Goal: Task Accomplishment & Management: Manage account settings

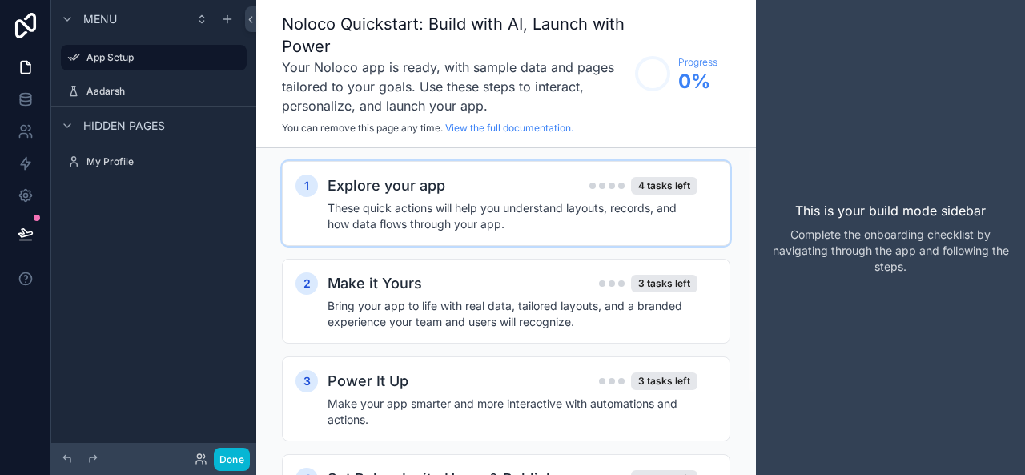
click at [376, 211] on h4 "These quick actions will help you understand layouts, records, and how data flo…" at bounding box center [513, 216] width 370 height 32
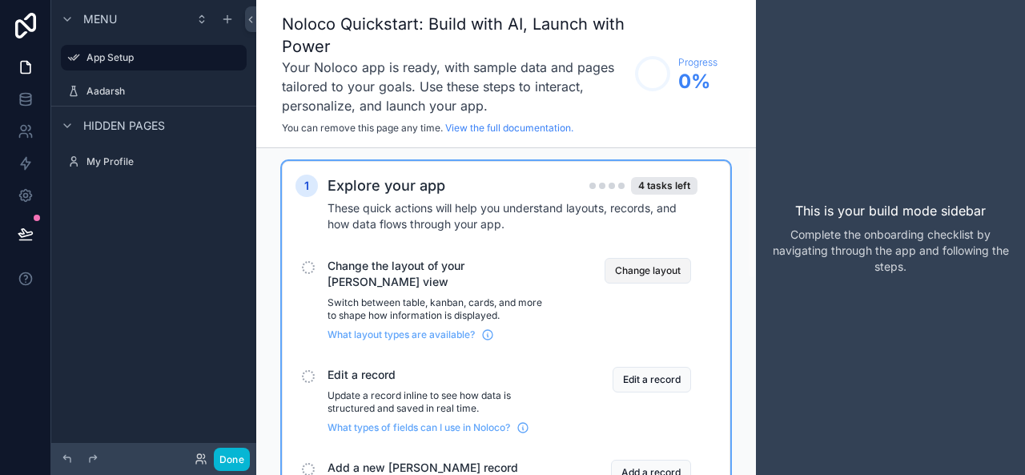
scroll to position [7, 0]
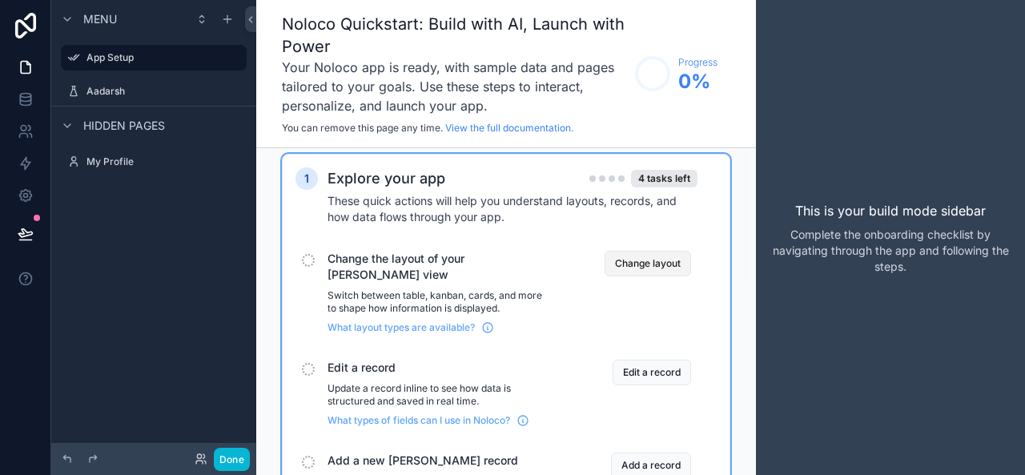
click at [627, 264] on button "Change layout" at bounding box center [648, 264] width 87 height 26
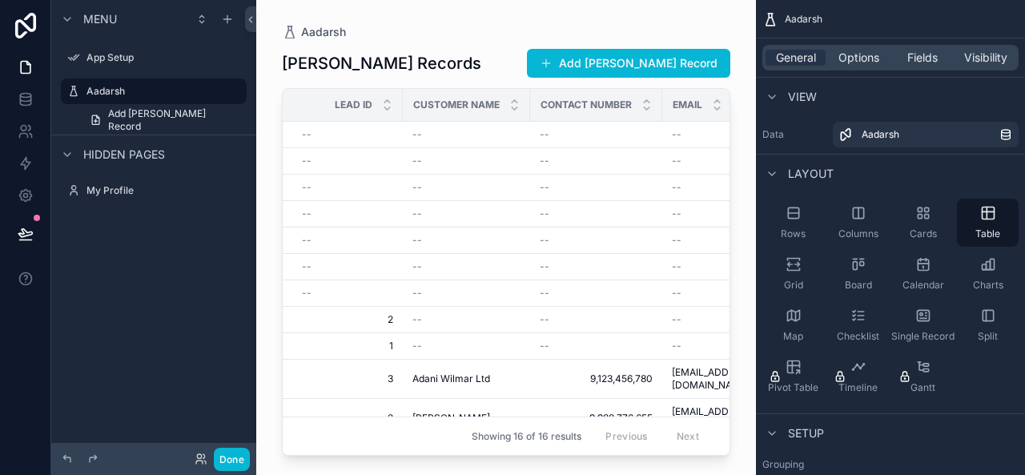
click at [308, 35] on div "scrollable content" at bounding box center [506, 228] width 500 height 456
click at [112, 59] on label "App Setup" at bounding box center [151, 57] width 128 height 13
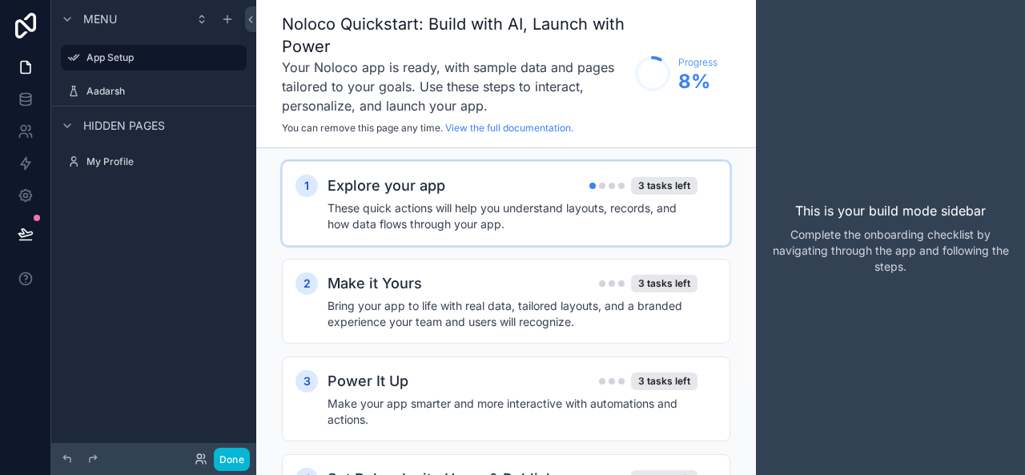
click at [562, 220] on h4 "These quick actions will help you understand layouts, records, and how data flo…" at bounding box center [513, 216] width 370 height 32
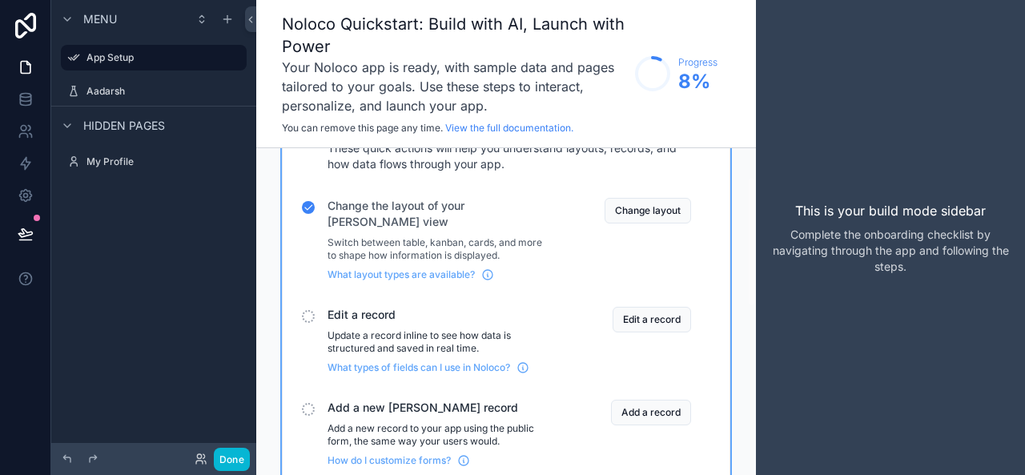
scroll to position [74, 0]
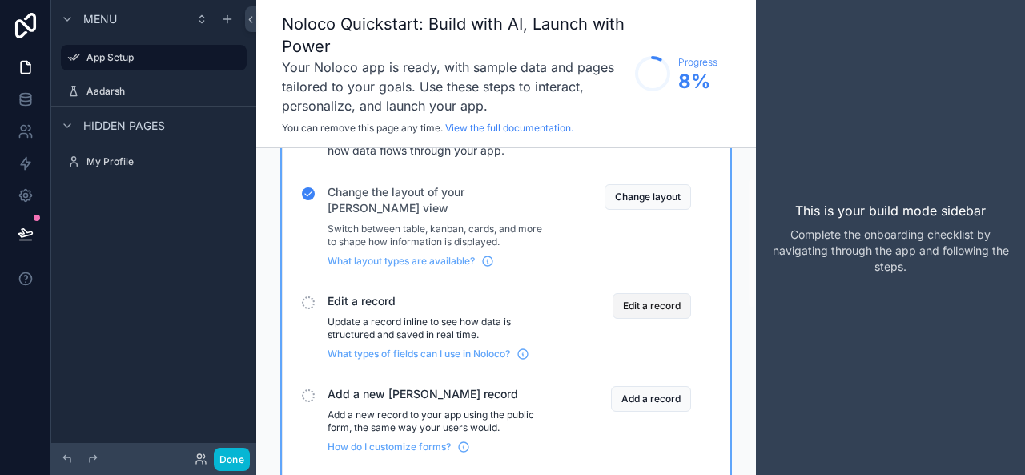
click at [630, 296] on button "Edit a record" at bounding box center [652, 306] width 79 height 26
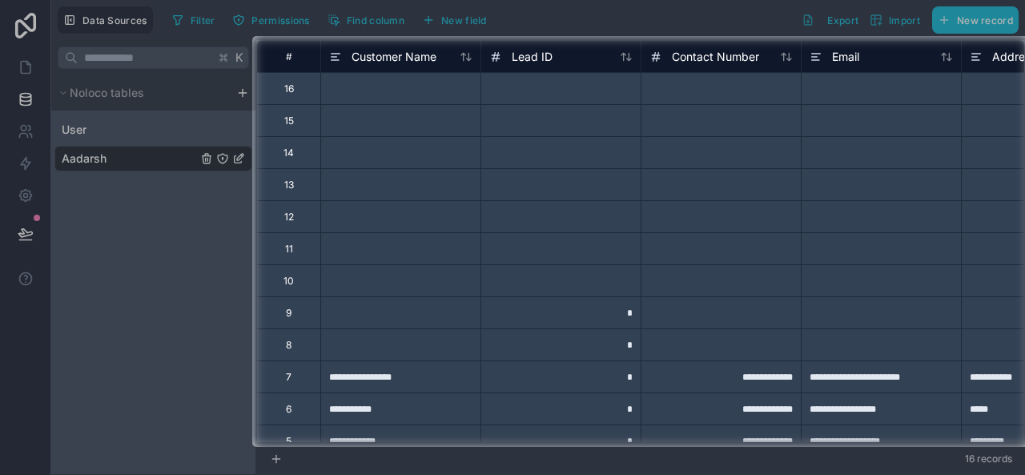
click at [148, 352] on div at bounding box center [126, 241] width 252 height 411
click at [155, 316] on div at bounding box center [126, 241] width 252 height 411
click at [19, 95] on div at bounding box center [126, 241] width 252 height 411
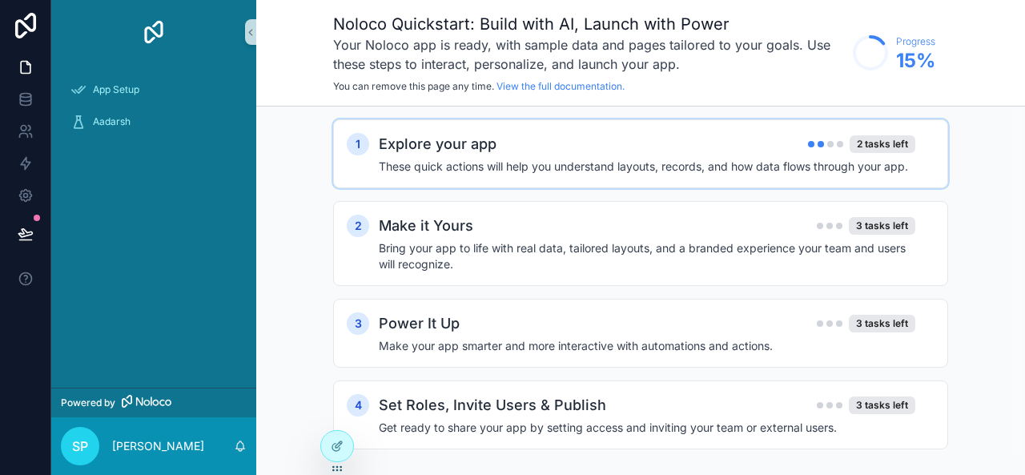
click at [604, 151] on div "Explore your app 2 tasks left" at bounding box center [647, 144] width 537 height 22
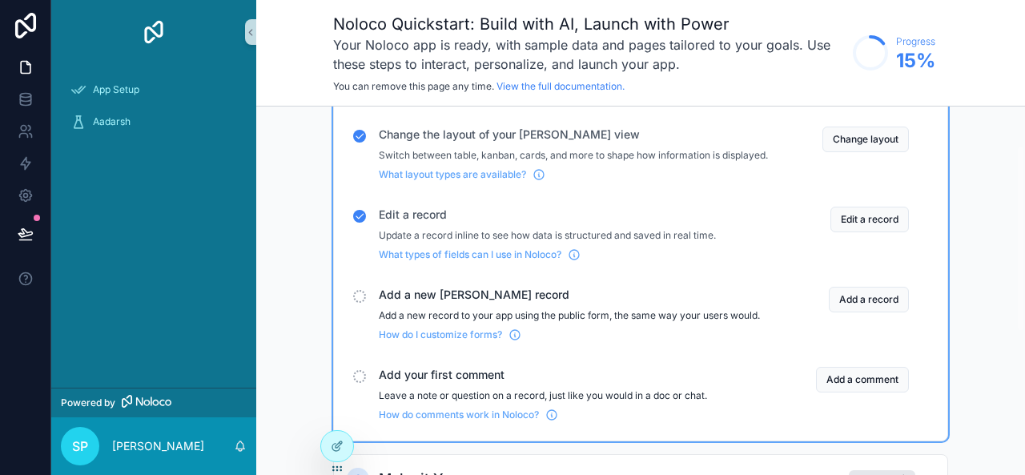
scroll to position [91, 0]
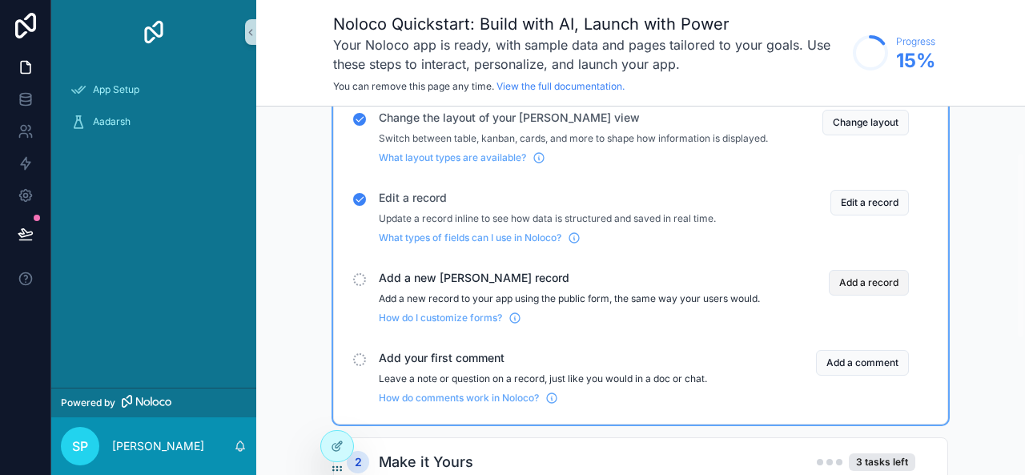
click at [855, 296] on button "Add a record" at bounding box center [869, 283] width 80 height 26
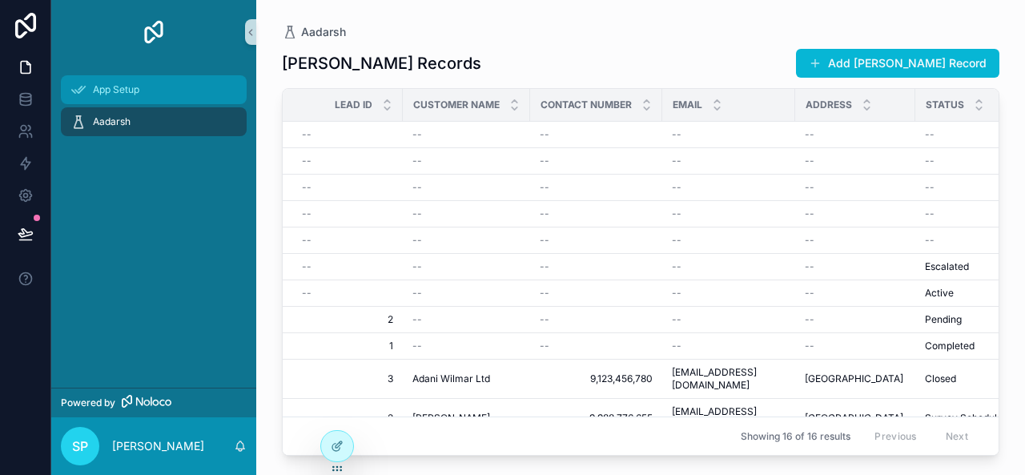
click at [117, 85] on span "App Setup" at bounding box center [116, 89] width 46 height 13
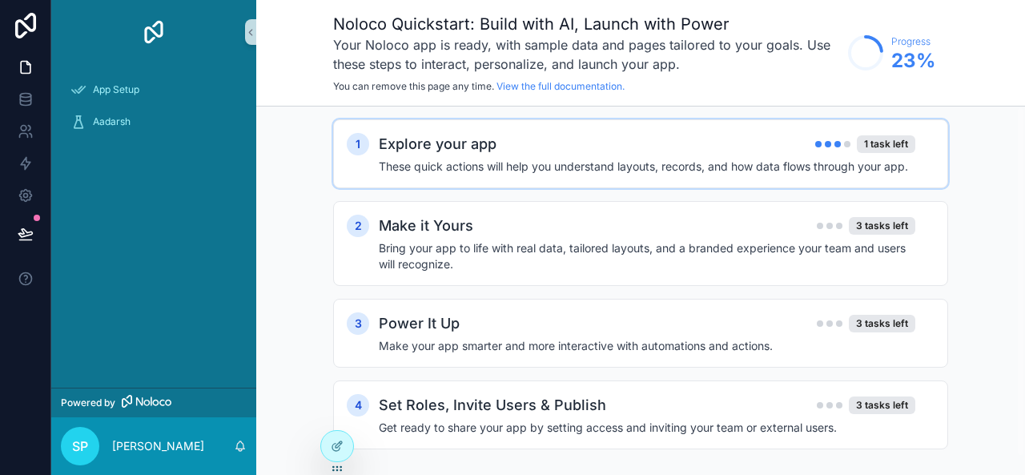
click at [777, 151] on div "Explore your app 1 task left" at bounding box center [647, 144] width 537 height 22
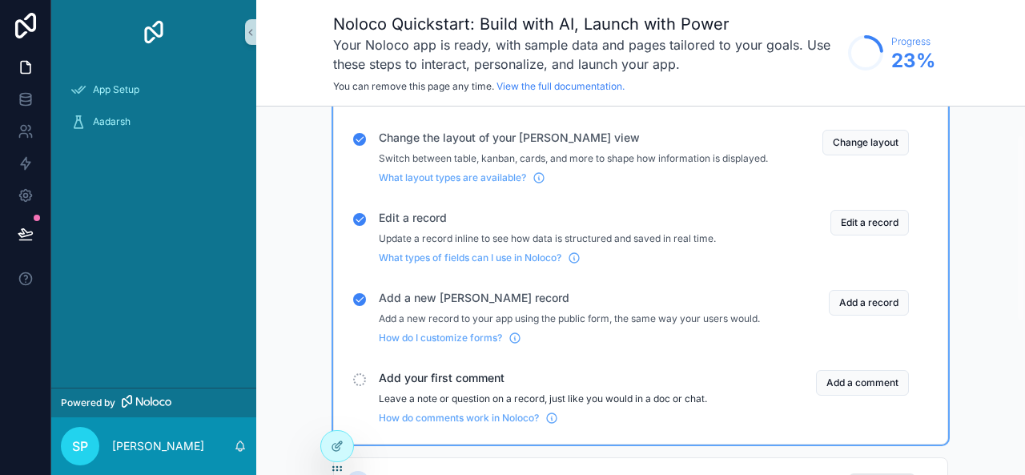
scroll to position [71, 0]
click at [851, 395] on button "Add a comment" at bounding box center [862, 382] width 93 height 26
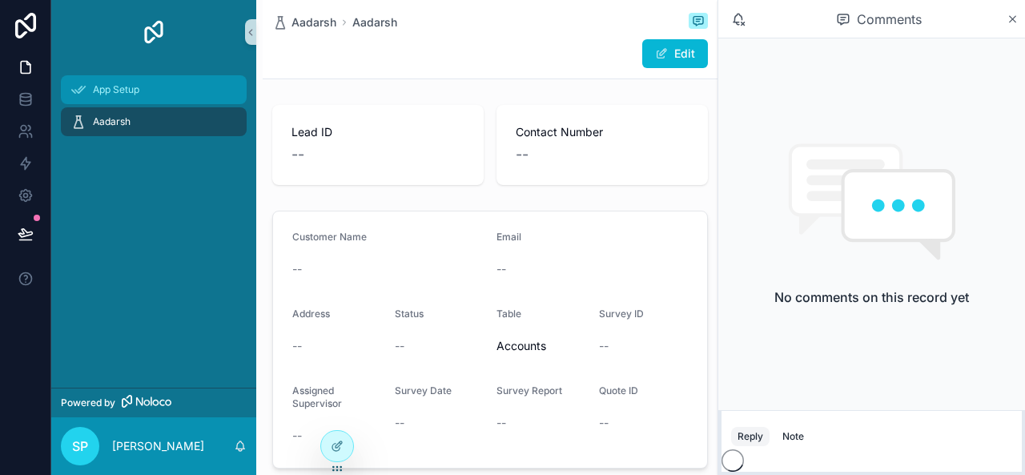
click at [169, 86] on body "App Setup Aadarsh Powered by SP Shahil Patel Aadarsh Aadarsh Edit Lead ID -- Co…" at bounding box center [512, 237] width 1025 height 475
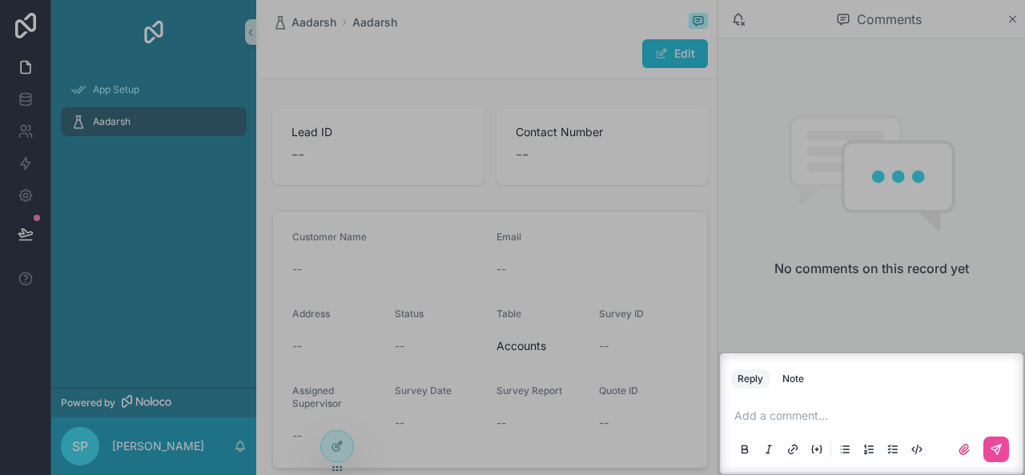
click at [108, 94] on div at bounding box center [512, 176] width 1025 height 353
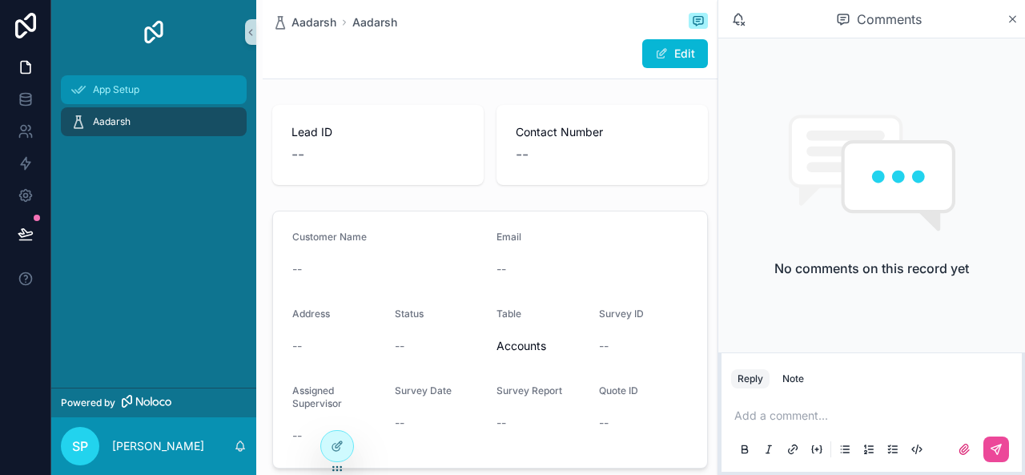
click at [112, 92] on span "App Setup" at bounding box center [116, 89] width 46 height 13
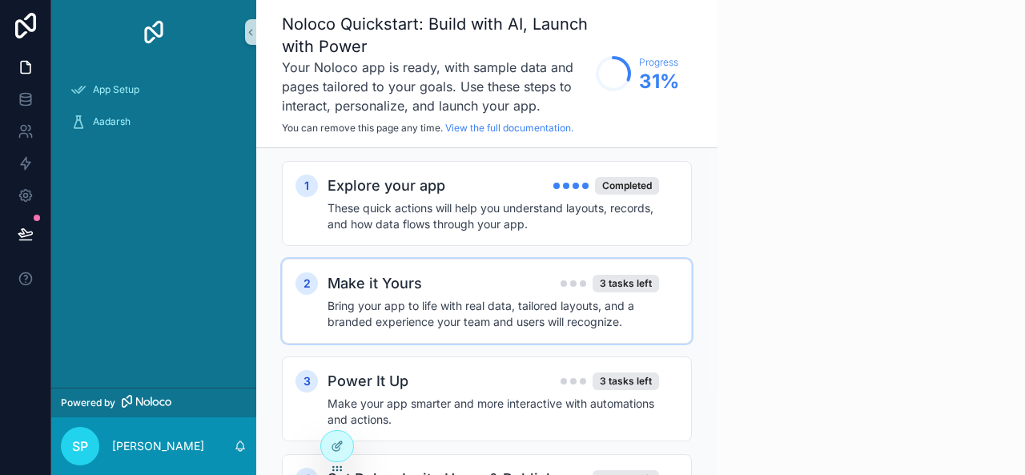
click at [516, 286] on div "Make it Yours 3 tasks left" at bounding box center [494, 283] width 332 height 22
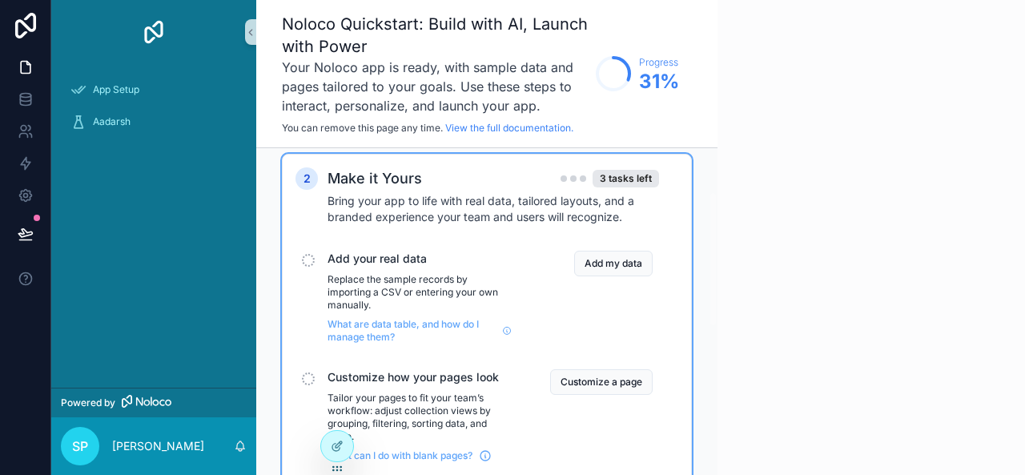
scroll to position [119, 0]
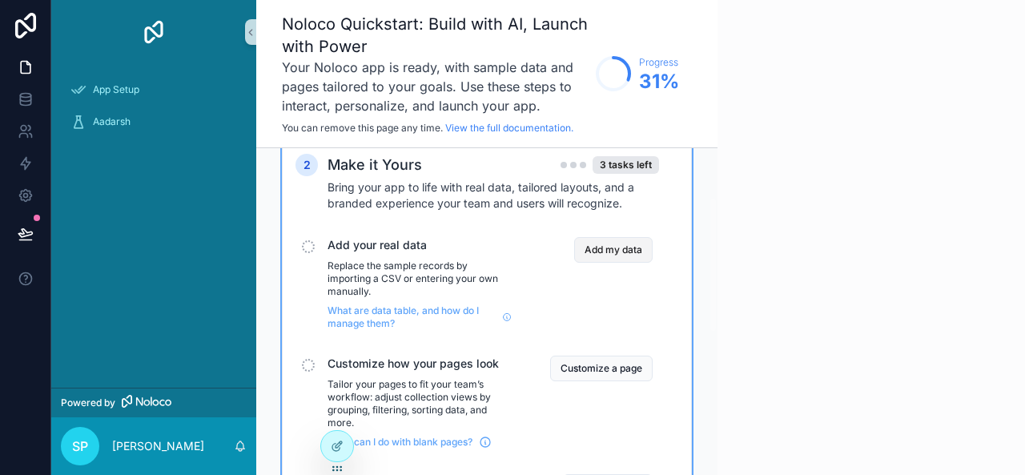
click at [618, 257] on button "Add my data" at bounding box center [613, 250] width 79 height 26
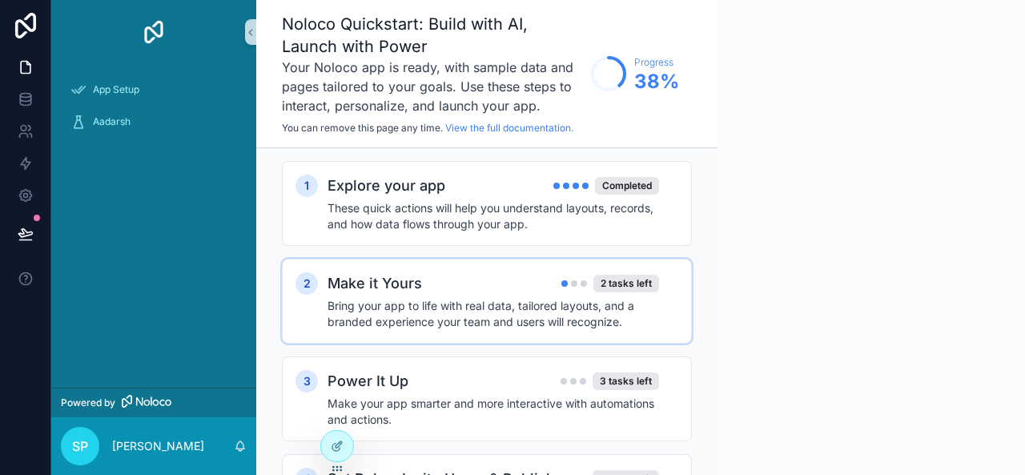
click at [514, 308] on h4 "Bring your app to life with real data, tailored layouts, and a branded experien…" at bounding box center [494, 314] width 332 height 32
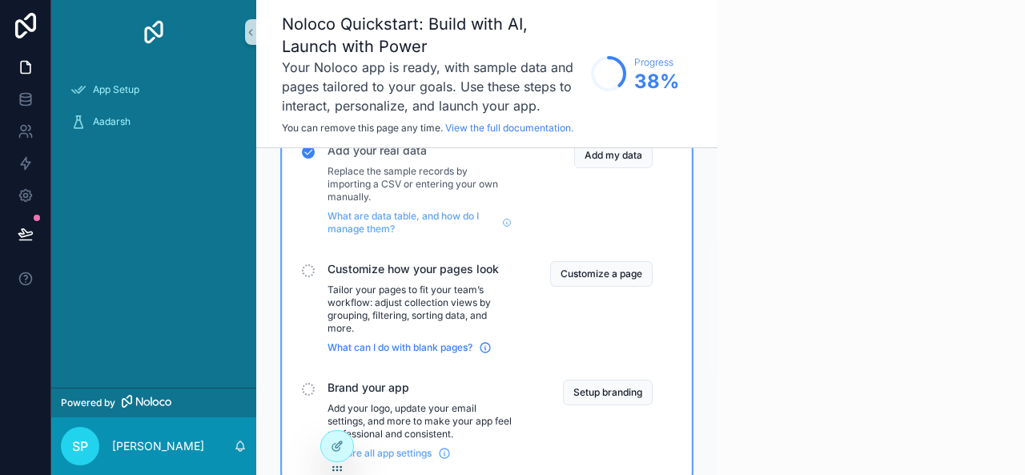
scroll to position [226, 0]
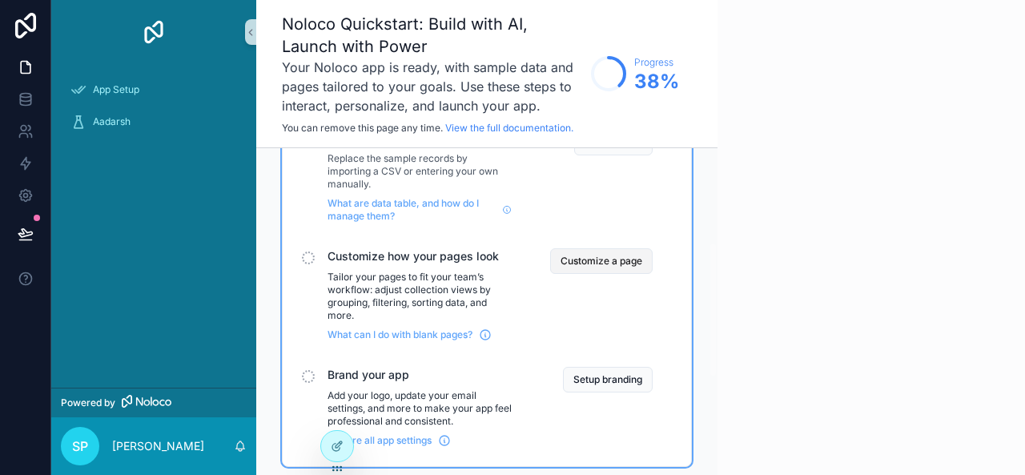
click at [606, 263] on button "Customize a page" at bounding box center [601, 261] width 103 height 26
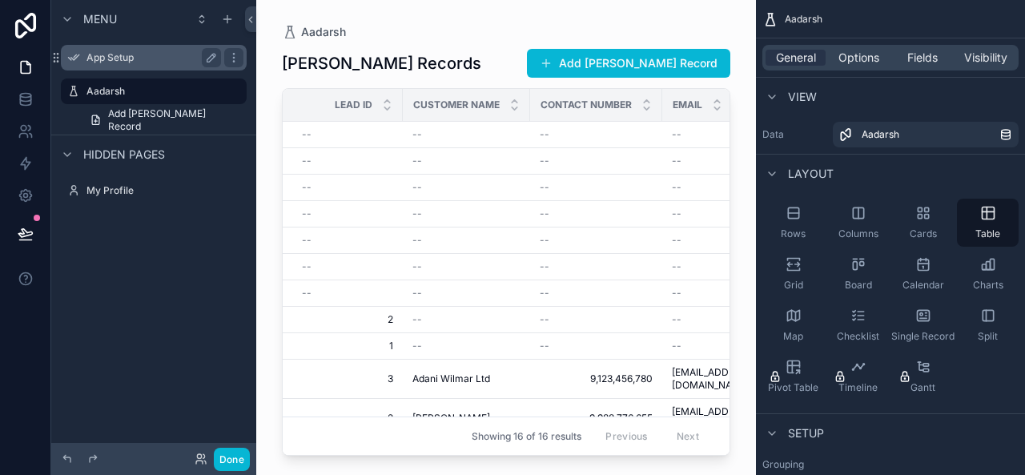
click at [97, 58] on label "App Setup" at bounding box center [151, 57] width 128 height 13
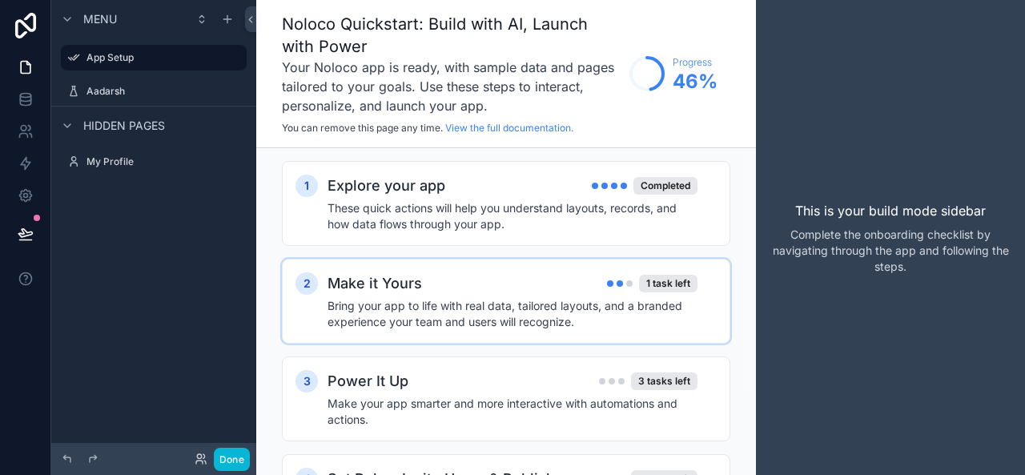
click at [584, 299] on h4 "Bring your app to life with real data, tailored layouts, and a branded experien…" at bounding box center [513, 314] width 370 height 32
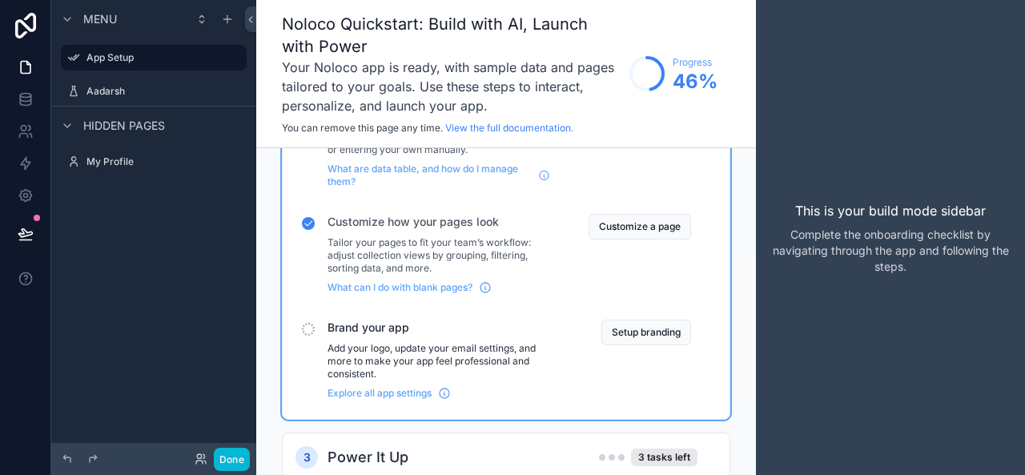
scroll to position [256, 0]
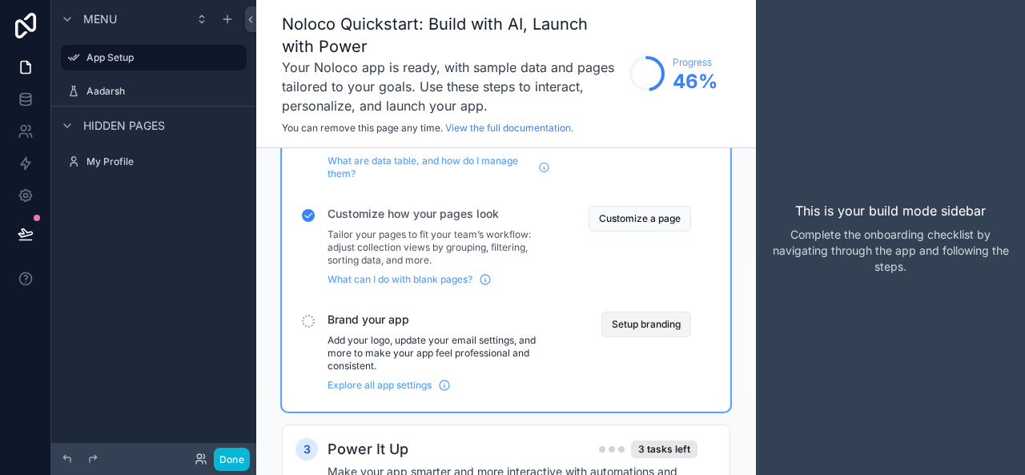
click at [638, 325] on button "Setup branding" at bounding box center [647, 325] width 90 height 26
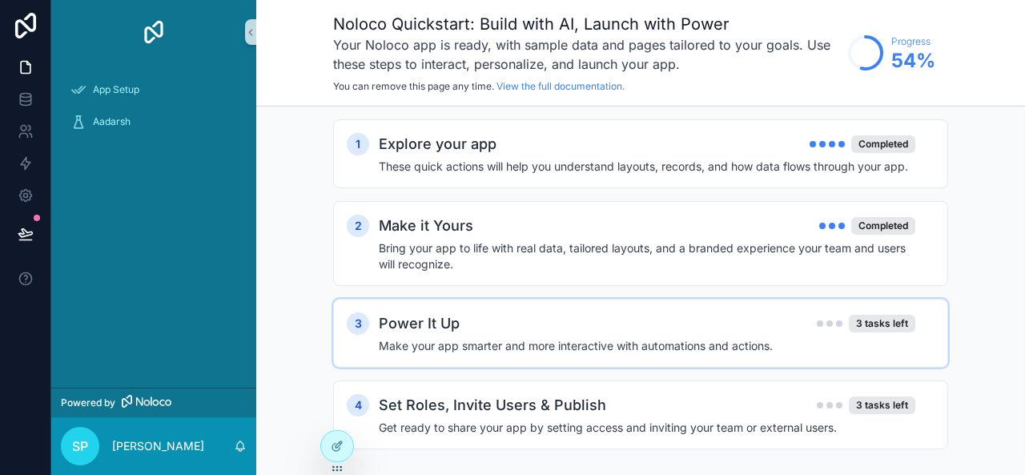
scroll to position [19, 0]
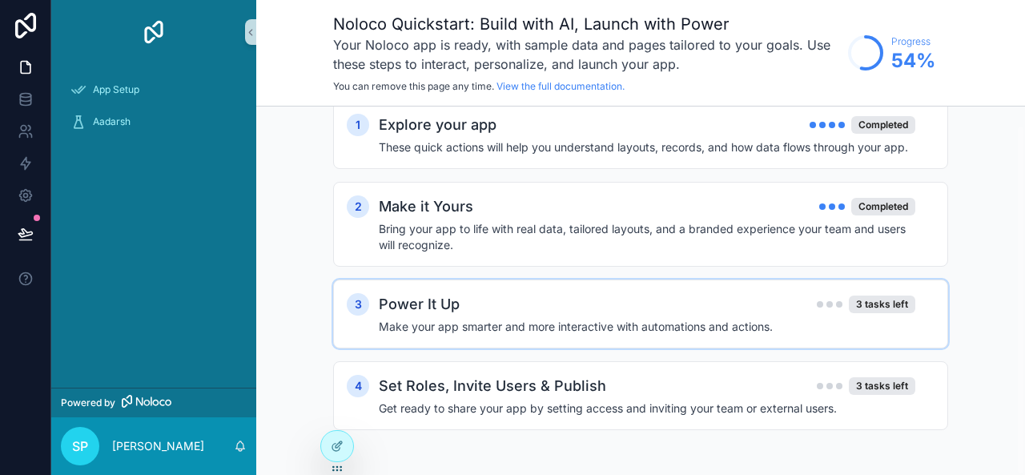
click at [429, 304] on h2 "Power It Up" at bounding box center [419, 304] width 81 height 22
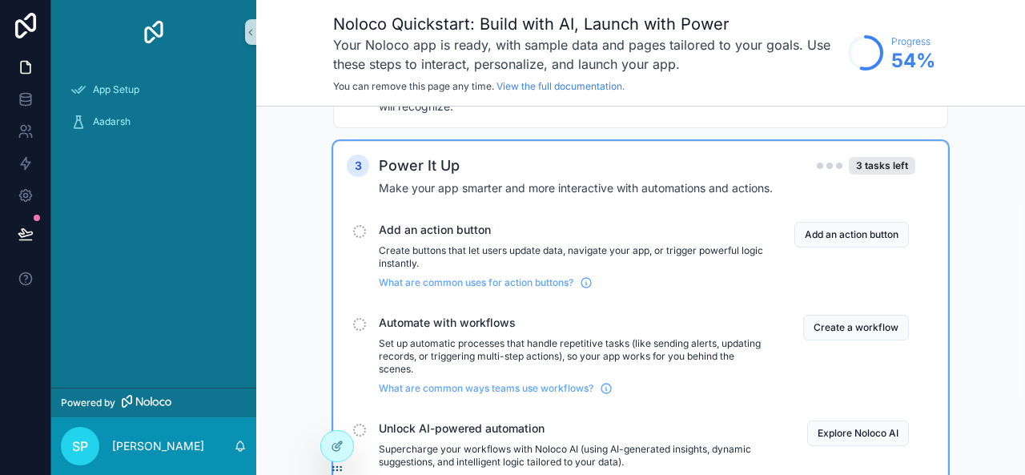
scroll to position [191, 0]
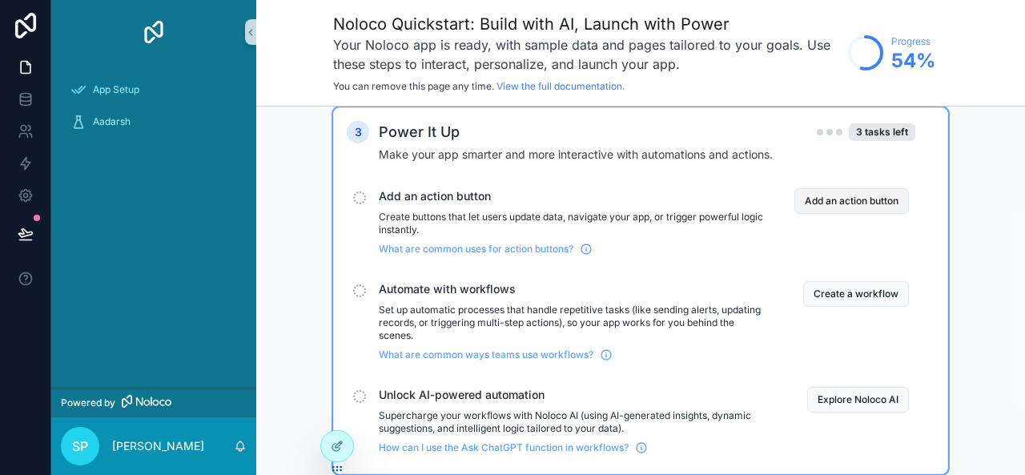
click at [862, 201] on button "Add an action button" at bounding box center [852, 201] width 115 height 26
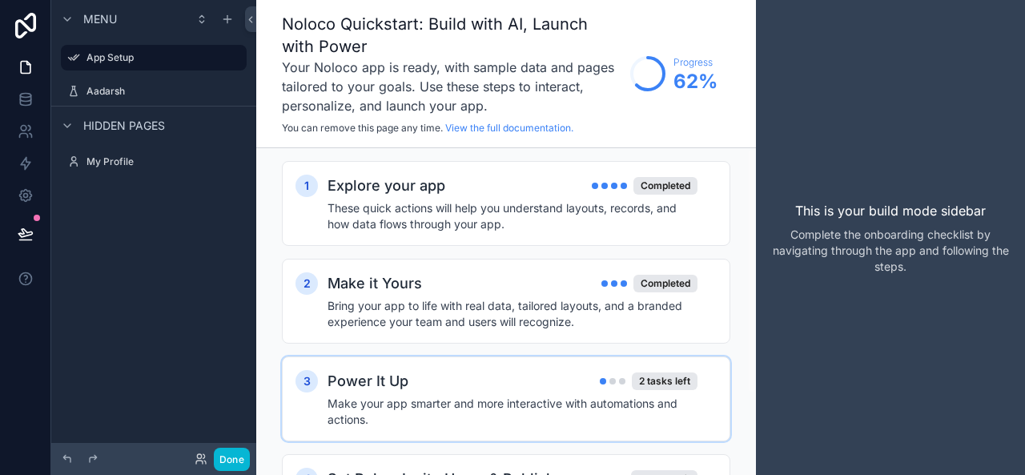
click at [566, 372] on div "Power It Up 2 tasks left" at bounding box center [513, 381] width 370 height 22
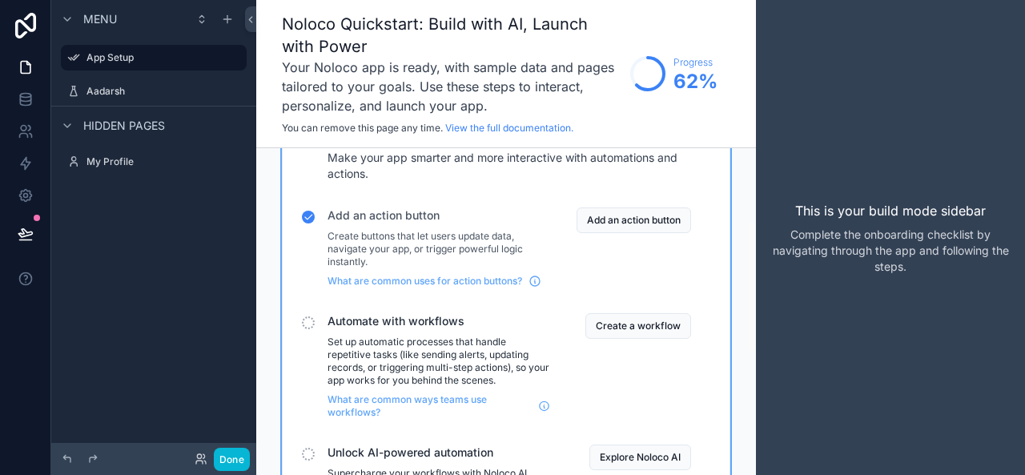
scroll to position [268, 0]
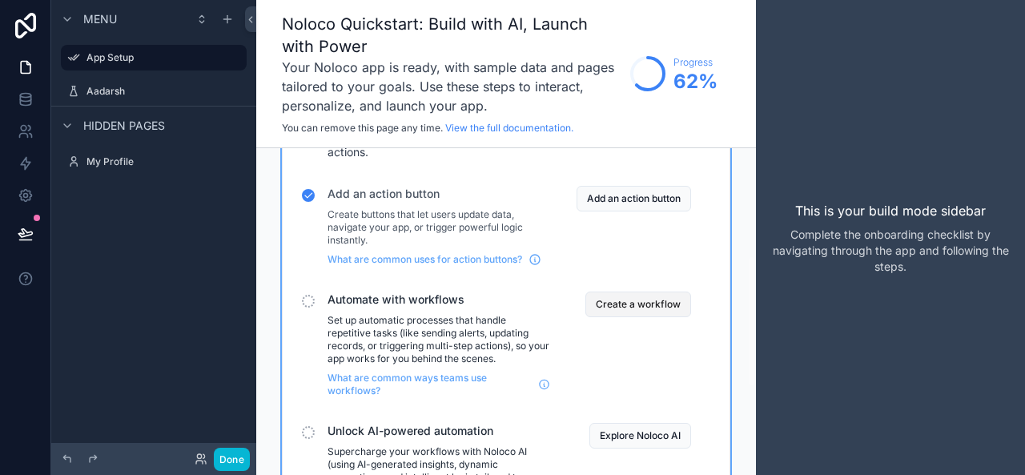
click at [630, 309] on button "Create a workflow" at bounding box center [639, 305] width 106 height 26
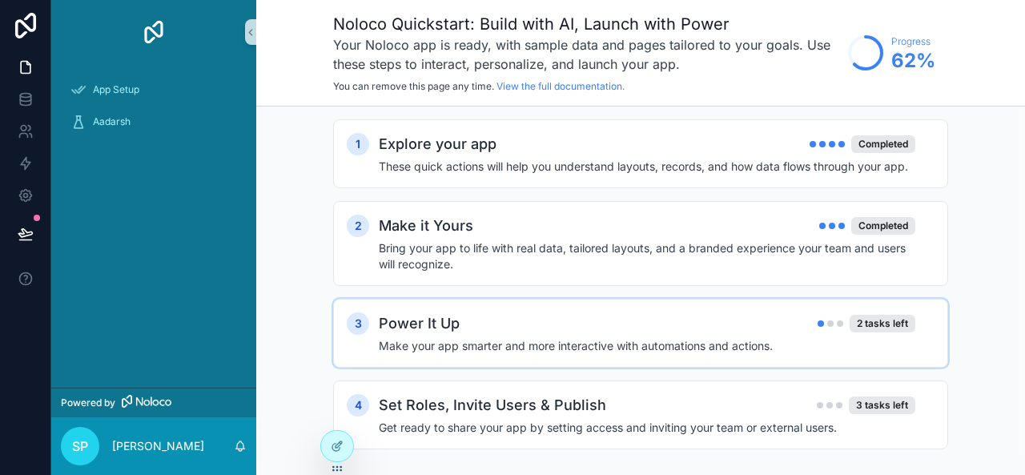
scroll to position [19, 0]
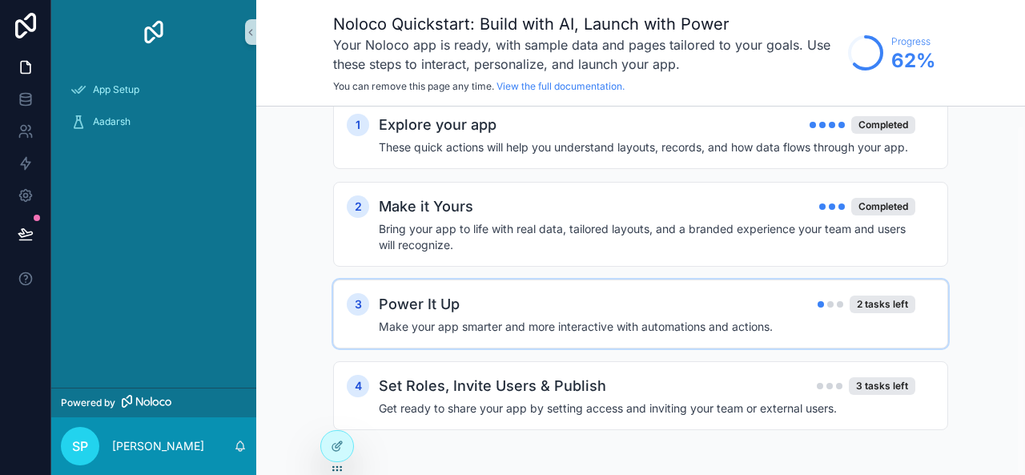
click at [541, 306] on div "Power It Up 2 tasks left" at bounding box center [647, 304] width 537 height 22
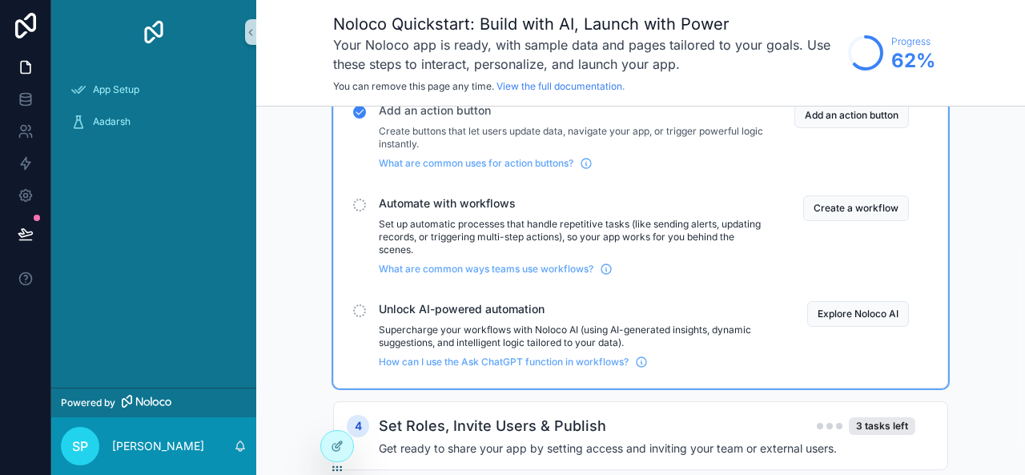
scroll to position [282, 0]
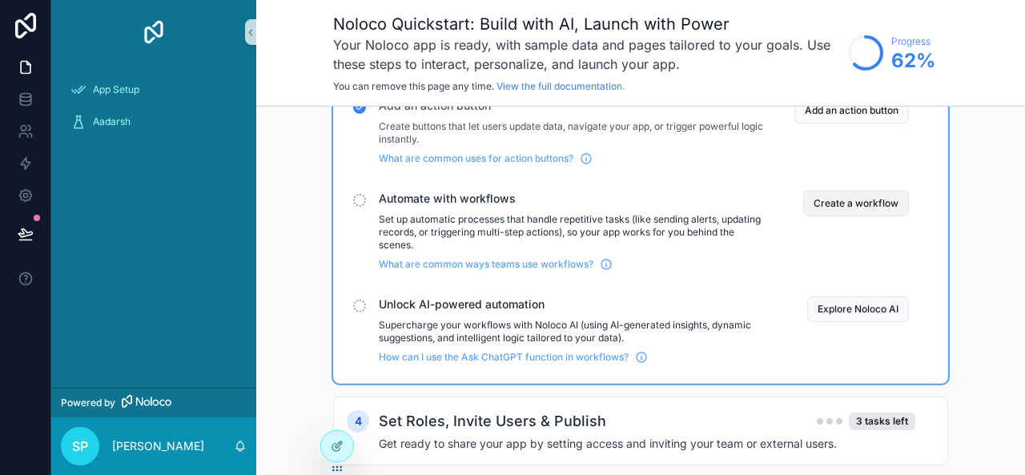
click at [827, 207] on button "Create a workflow" at bounding box center [856, 204] width 106 height 26
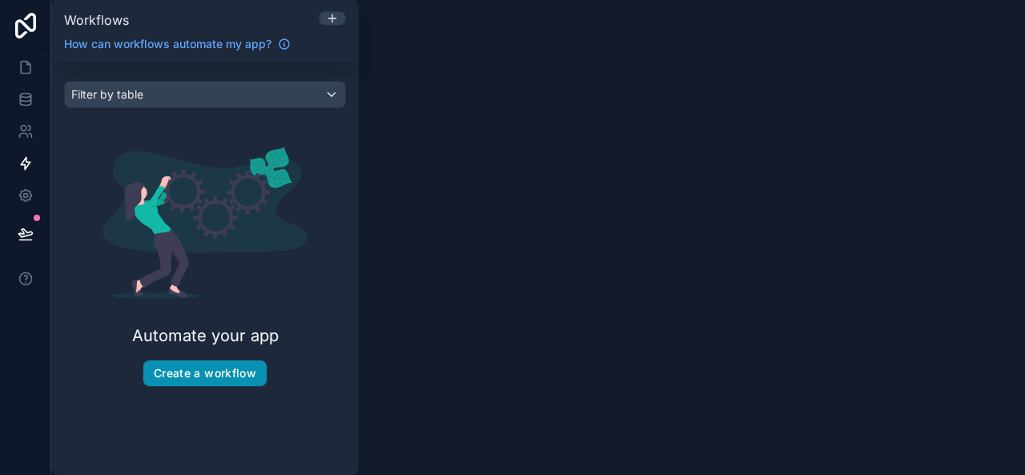
click at [254, 366] on button "Create a workflow" at bounding box center [204, 373] width 123 height 26
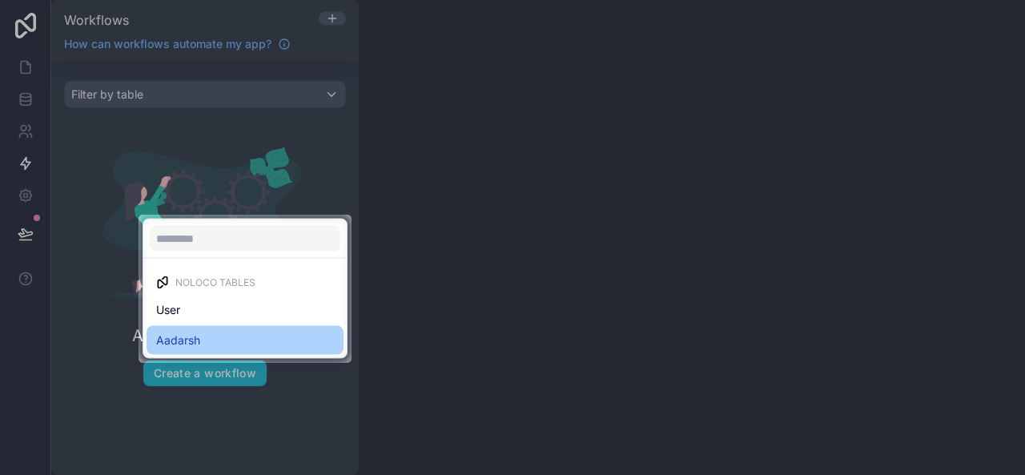
click at [168, 332] on span "Aadarsh" at bounding box center [178, 340] width 44 height 19
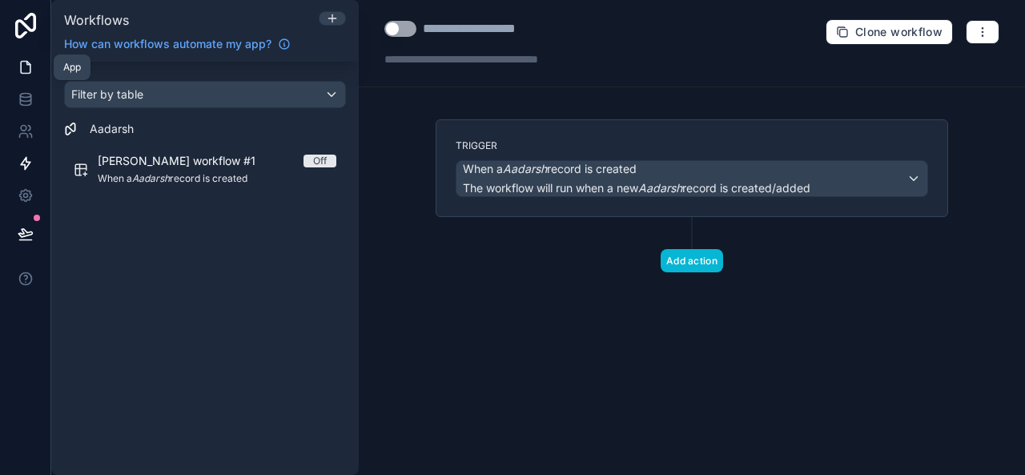
click at [29, 64] on icon at bounding box center [26, 68] width 10 height 12
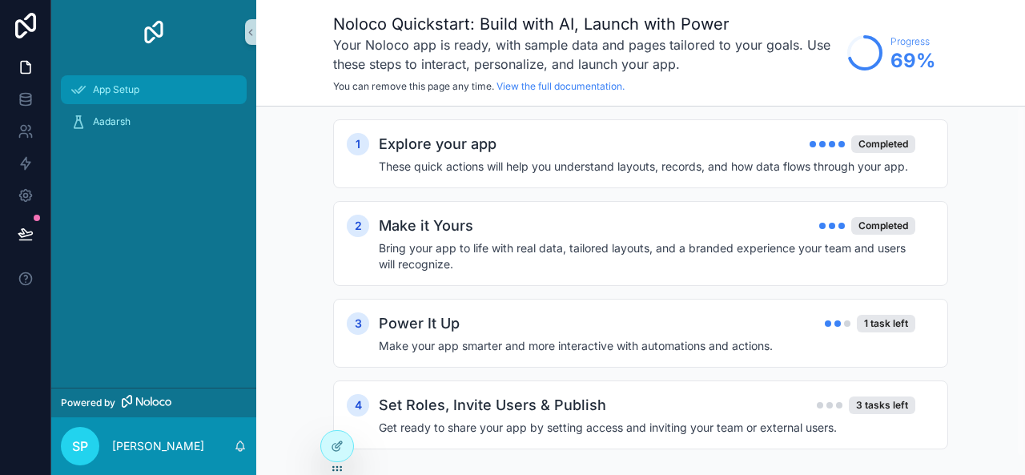
click at [113, 84] on span "App Setup" at bounding box center [116, 89] width 46 height 13
click at [497, 326] on div "Power It Up 1 task left" at bounding box center [647, 323] width 537 height 22
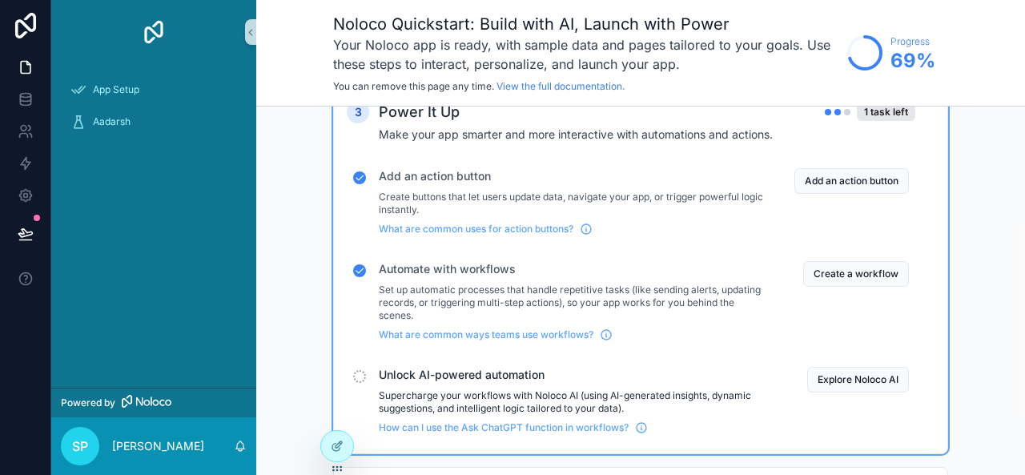
scroll to position [317, 0]
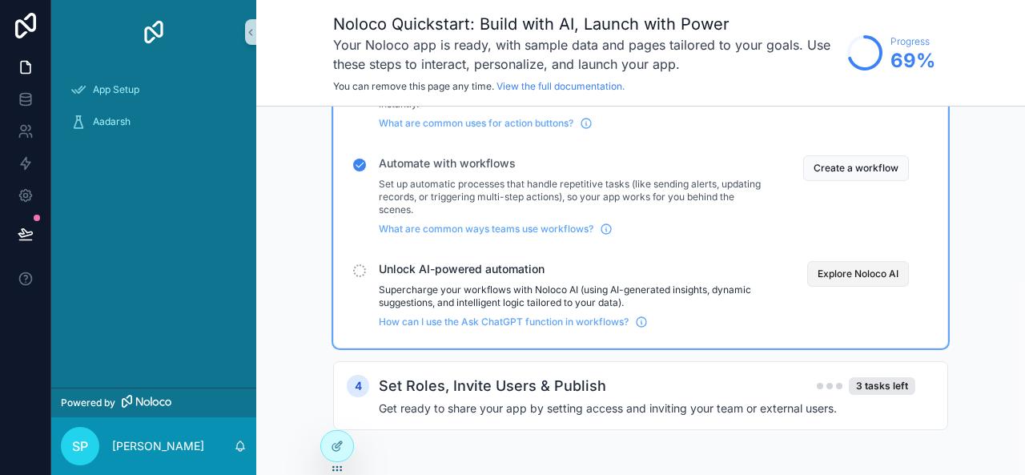
click at [850, 270] on button "Explore Noloco AI" at bounding box center [858, 274] width 102 height 26
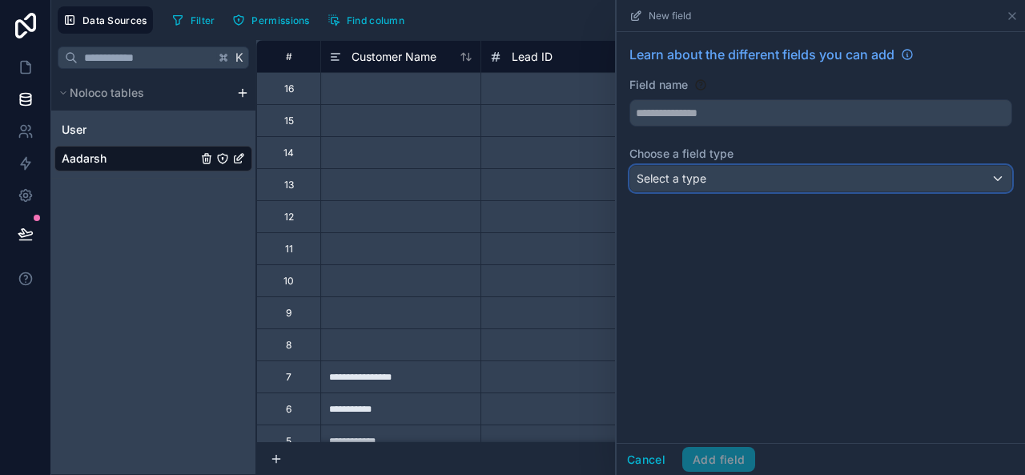
click at [787, 179] on div "Select a type" at bounding box center [820, 179] width 381 height 26
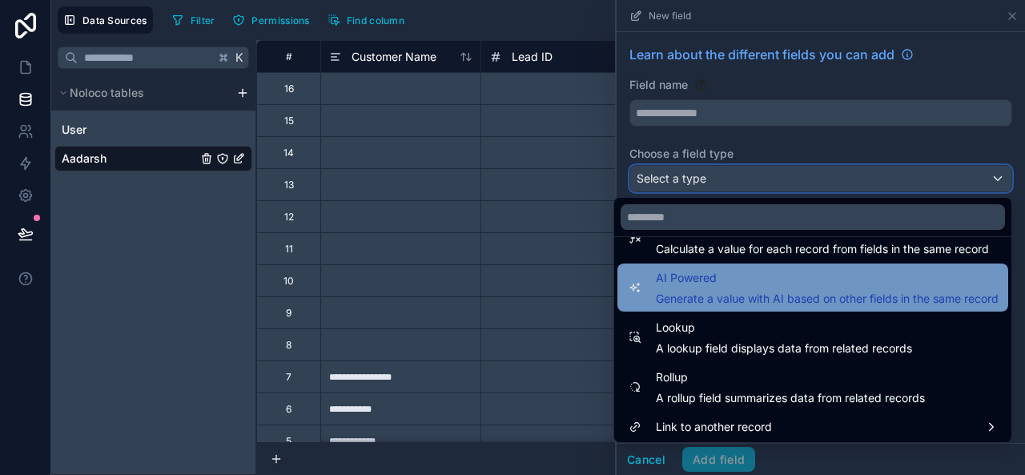
scroll to position [465, 0]
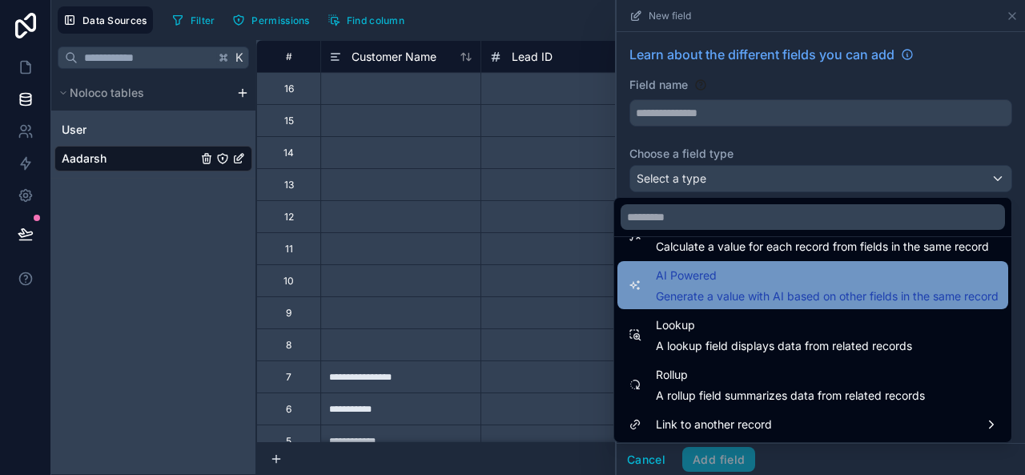
click at [687, 290] on span "Generate a value with AI based on other fields in the same record" at bounding box center [827, 296] width 343 height 16
type input "**********"
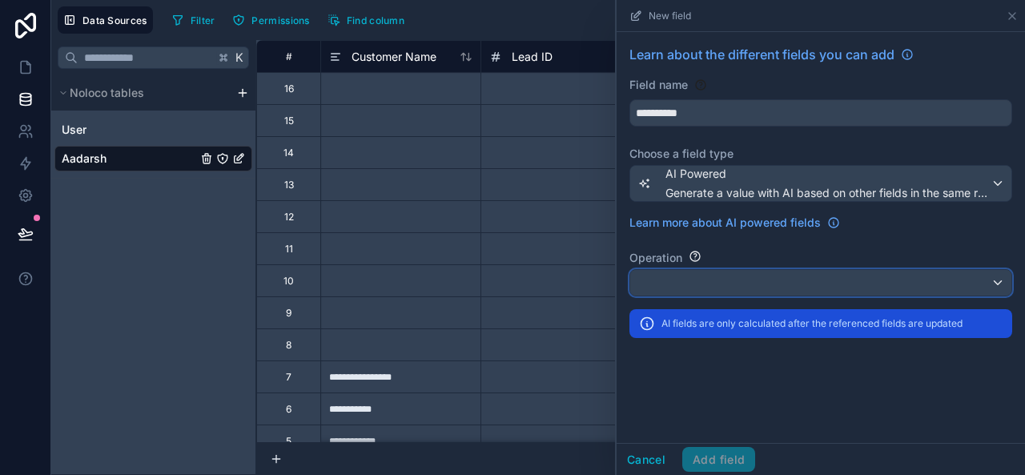
click at [679, 283] on div at bounding box center [820, 283] width 381 height 26
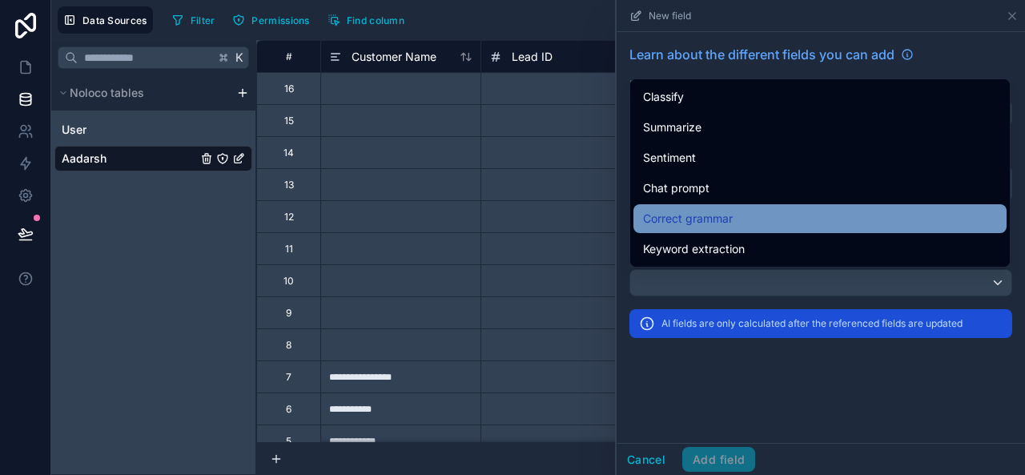
click at [672, 219] on span "Correct grammar" at bounding box center [688, 218] width 90 height 19
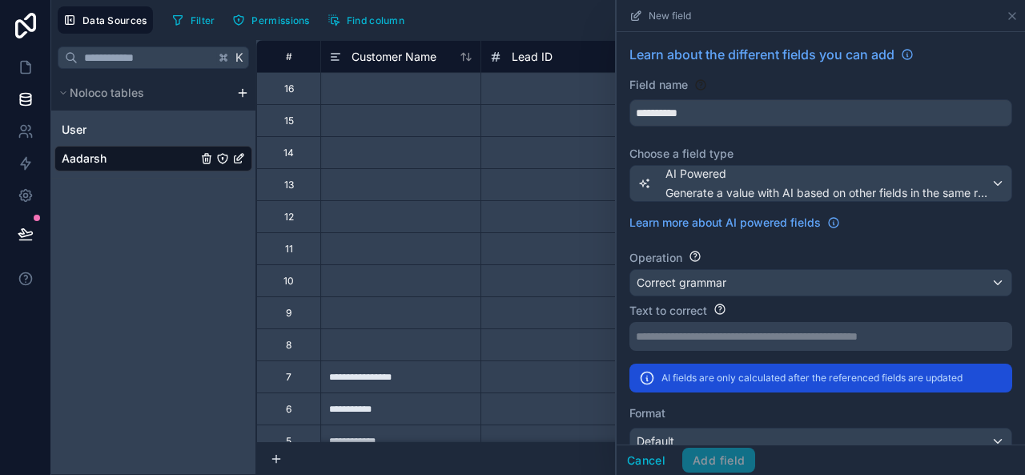
scroll to position [23, 0]
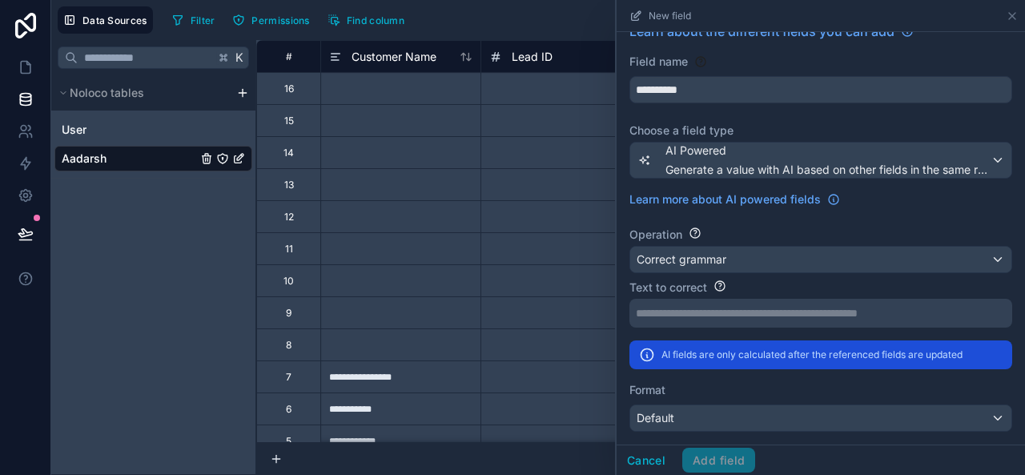
click at [668, 312] on p "**********" at bounding box center [819, 313] width 367 height 16
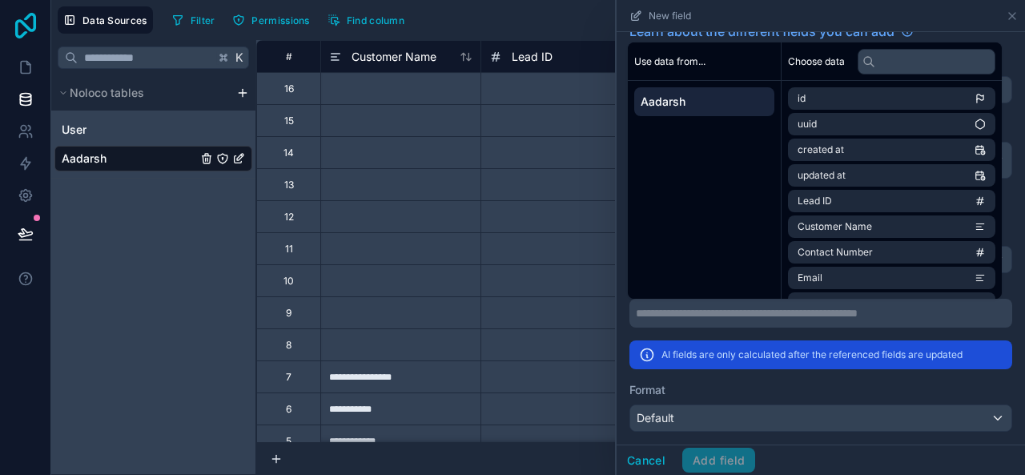
click at [26, 22] on icon at bounding box center [26, 26] width 32 height 26
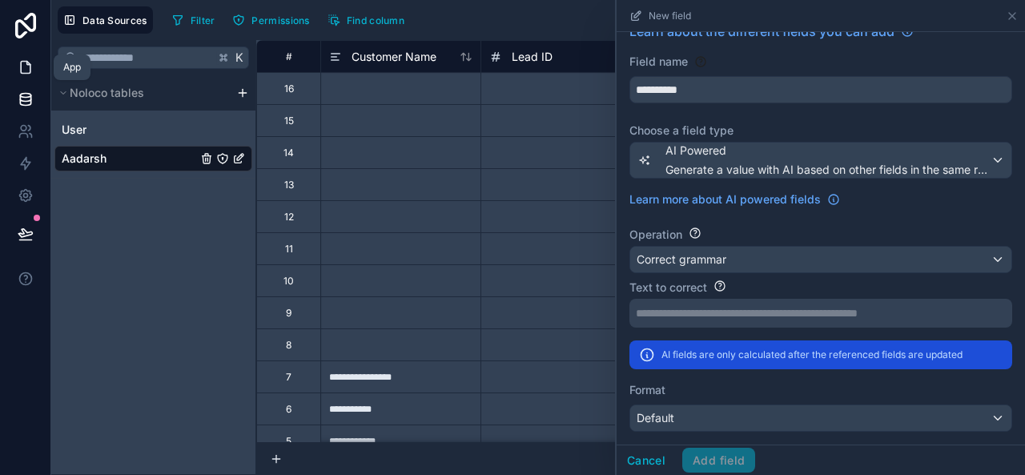
click at [31, 70] on icon at bounding box center [26, 67] width 16 height 16
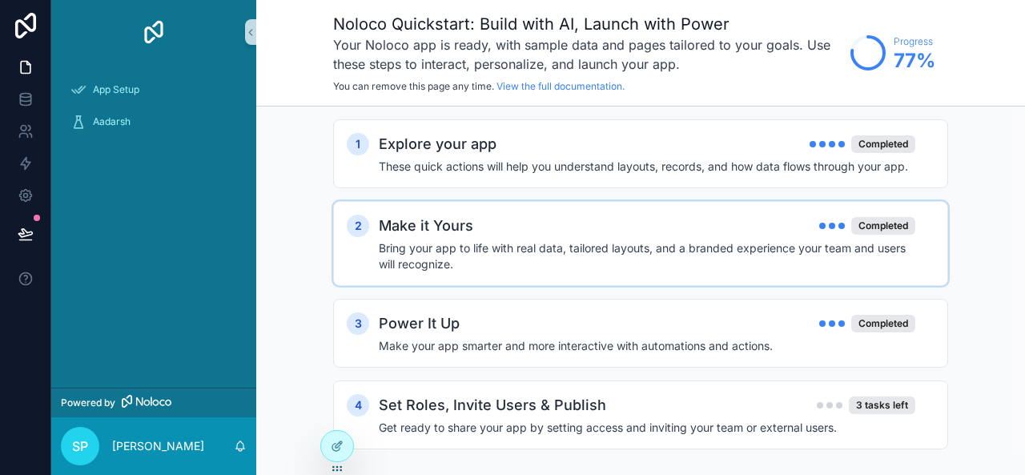
scroll to position [19, 0]
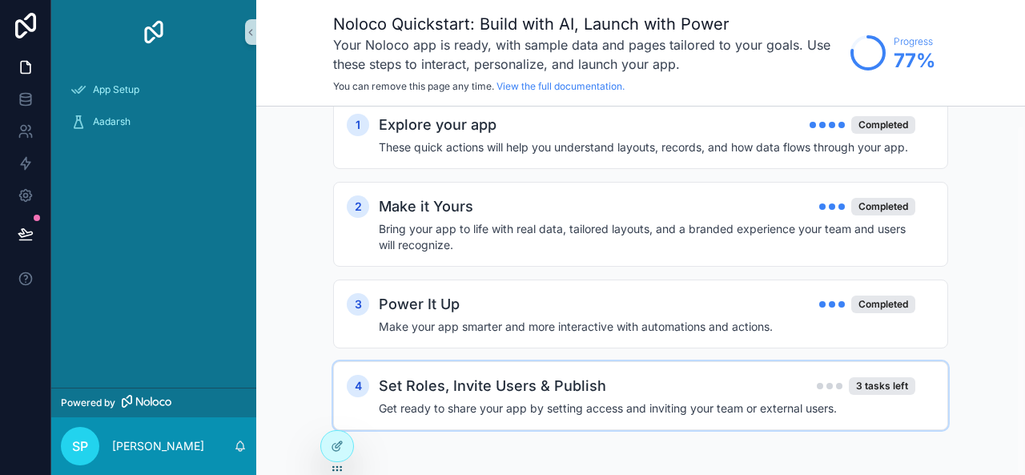
click at [604, 375] on div "Set Roles, Invite Users & Publish 3 tasks left" at bounding box center [647, 386] width 537 height 22
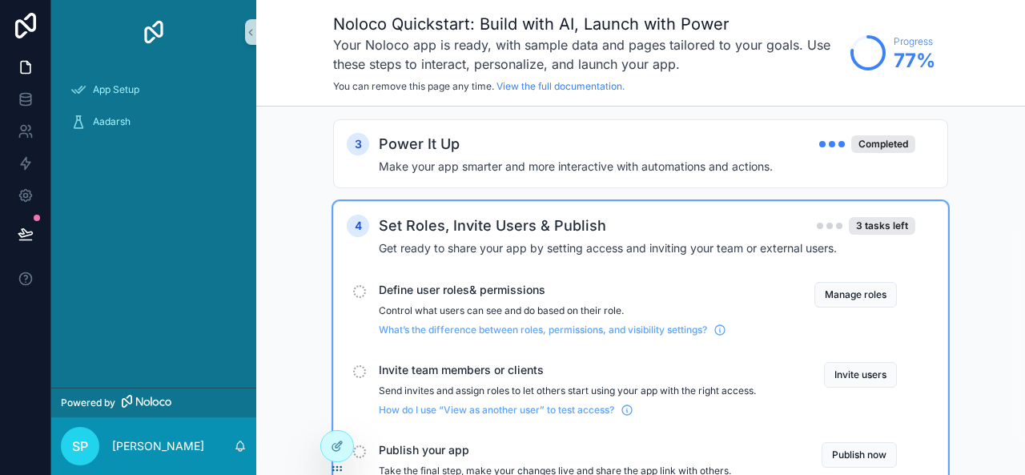
scroll to position [266, 0]
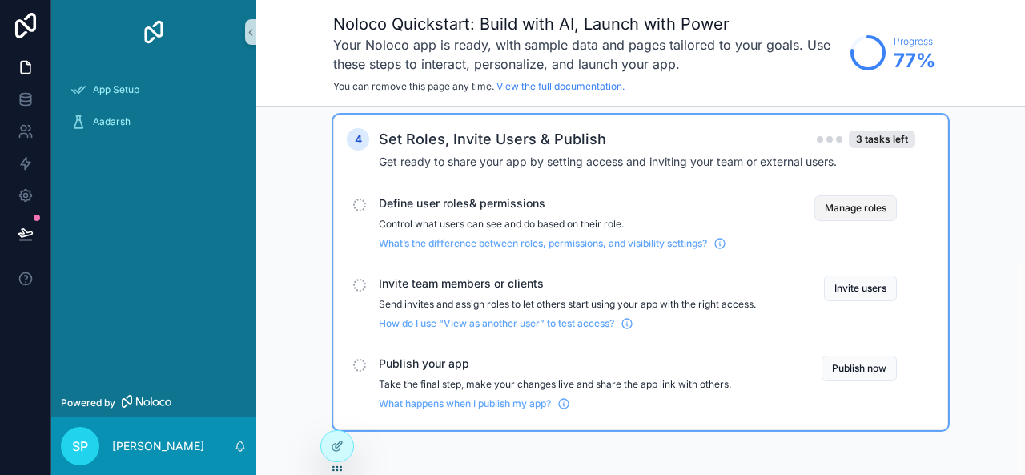
click at [879, 215] on button "Manage roles" at bounding box center [856, 208] width 83 height 26
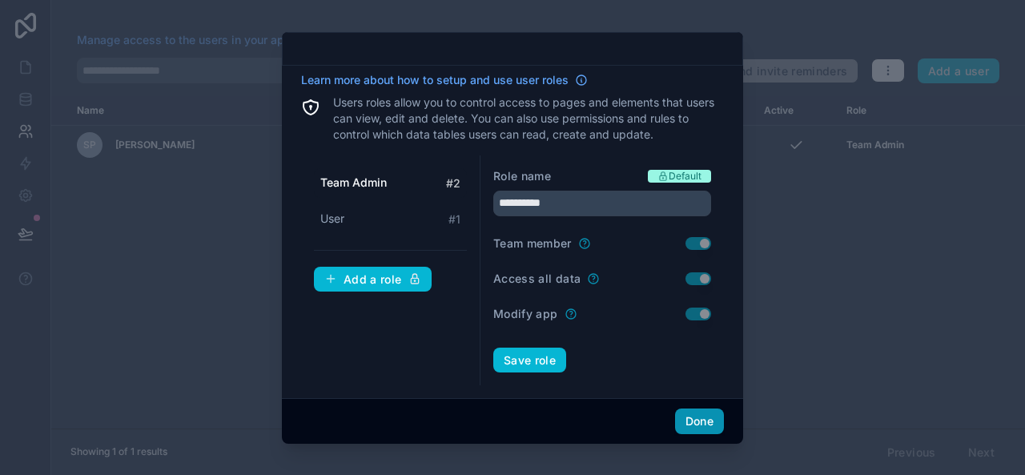
click at [705, 421] on button "Done" at bounding box center [699, 422] width 49 height 26
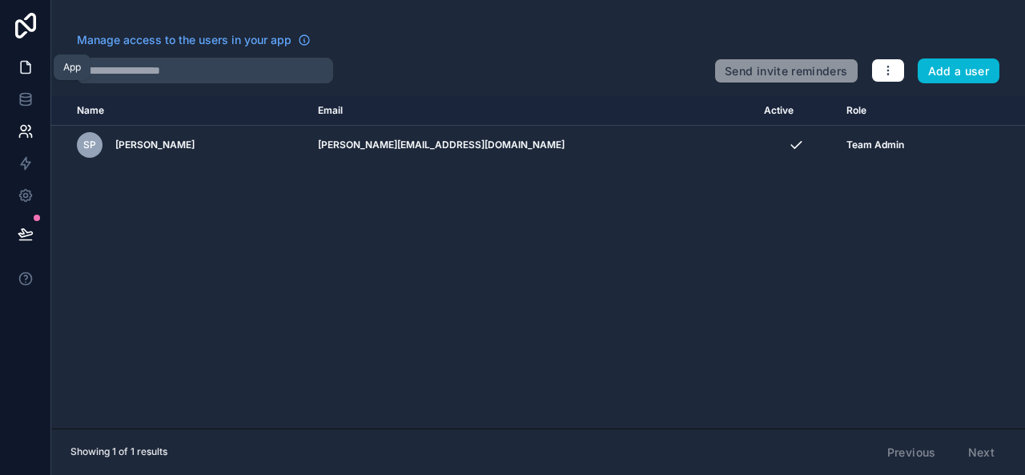
click at [25, 66] on icon at bounding box center [26, 67] width 16 height 16
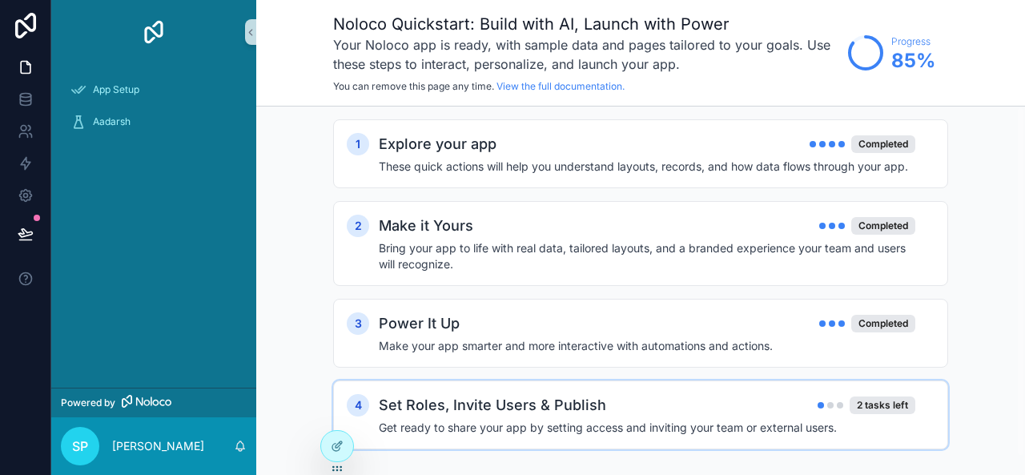
click at [596, 414] on h2 "Set Roles, Invite Users & Publish" at bounding box center [492, 405] width 227 height 22
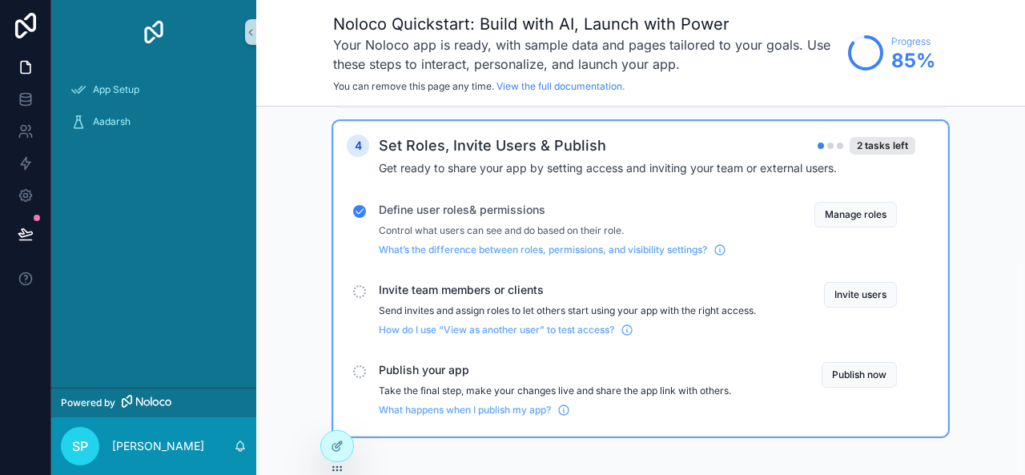
scroll to position [266, 0]
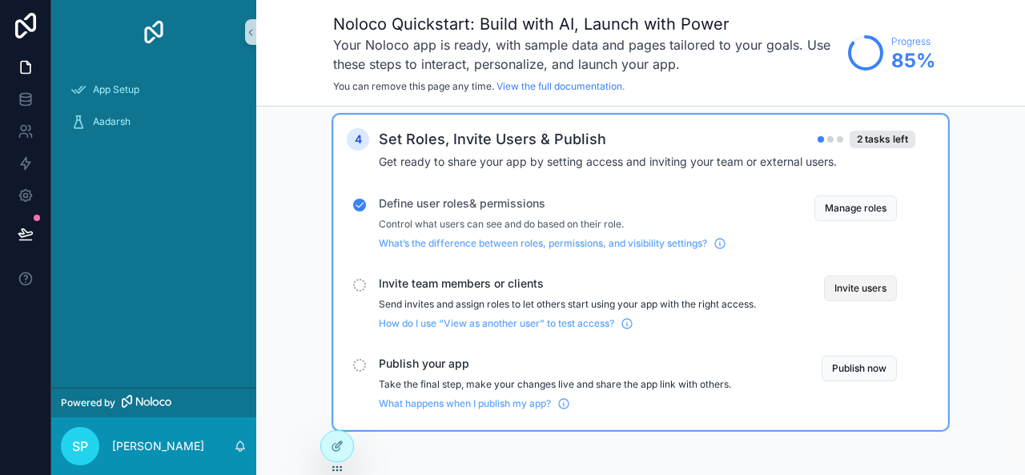
click at [869, 278] on button "Invite users" at bounding box center [860, 289] width 73 height 26
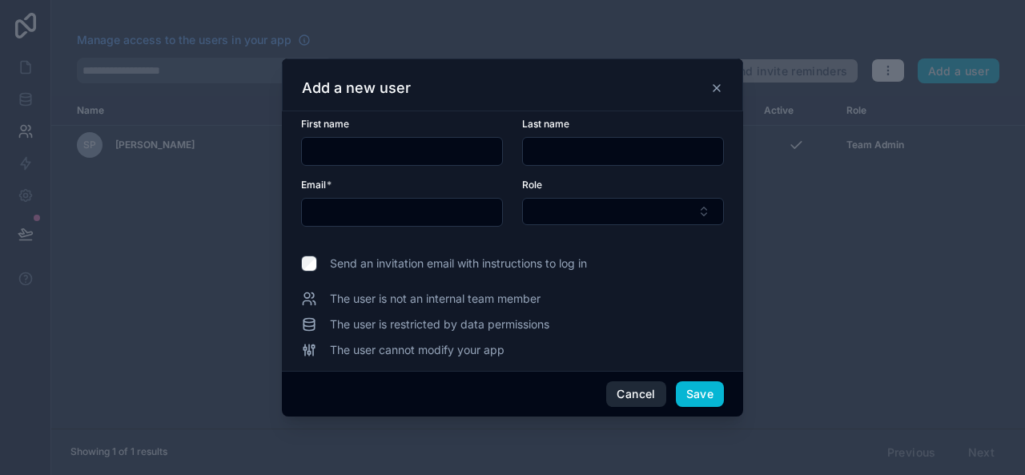
click at [625, 398] on button "Cancel" at bounding box center [635, 394] width 59 height 26
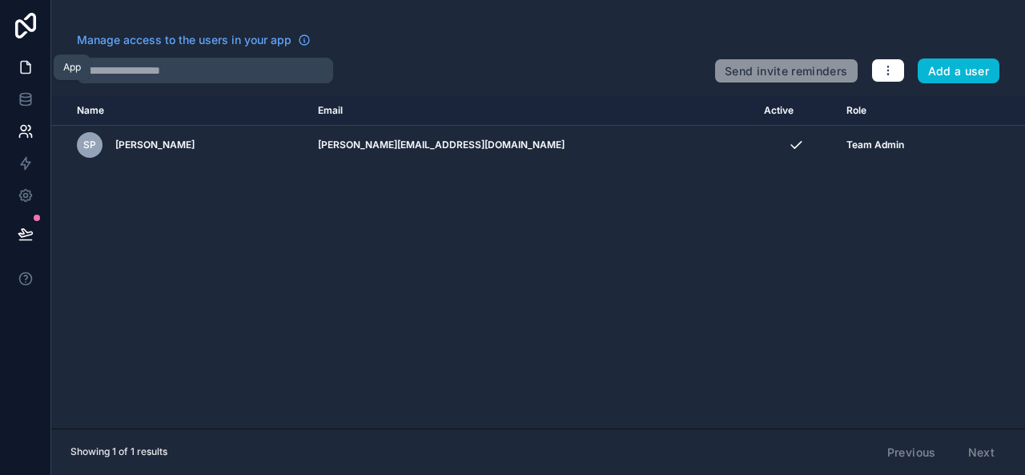
click at [23, 72] on icon at bounding box center [26, 67] width 16 height 16
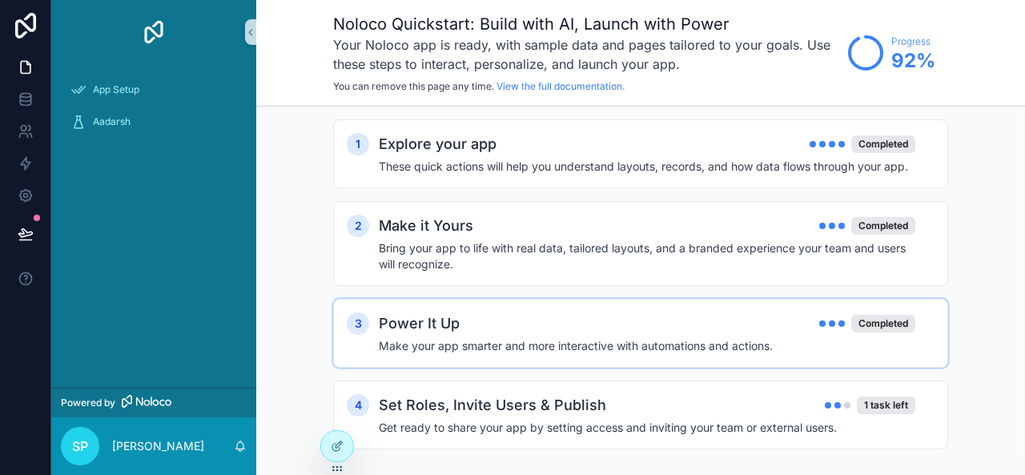
scroll to position [19, 0]
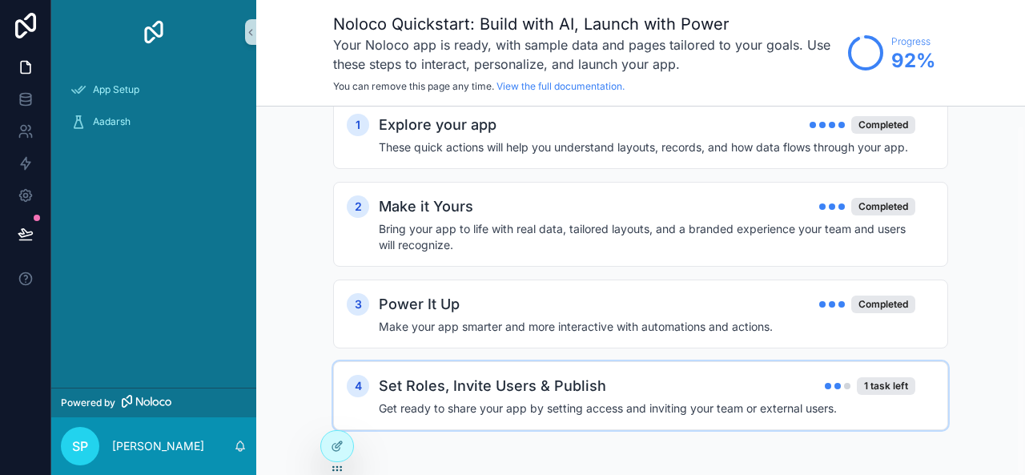
click at [508, 417] on div "4 Set Roles, Invite Users & Publish 1 task left Get ready to share your app by …" at bounding box center [640, 395] width 615 height 69
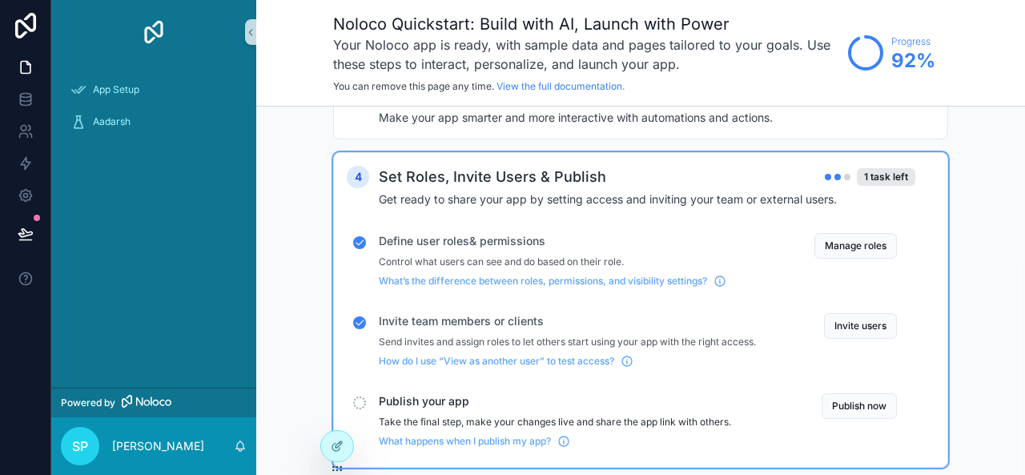
scroll to position [266, 0]
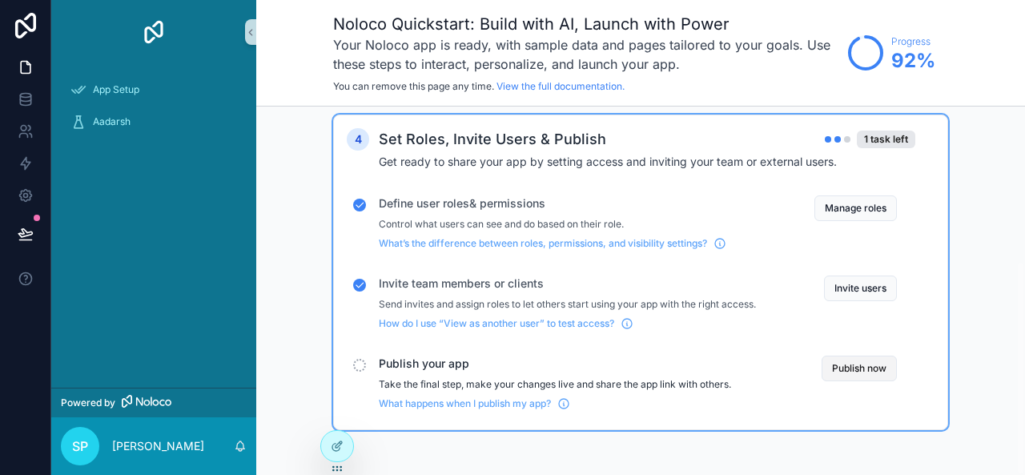
click at [851, 364] on button "Publish now" at bounding box center [859, 369] width 75 height 26
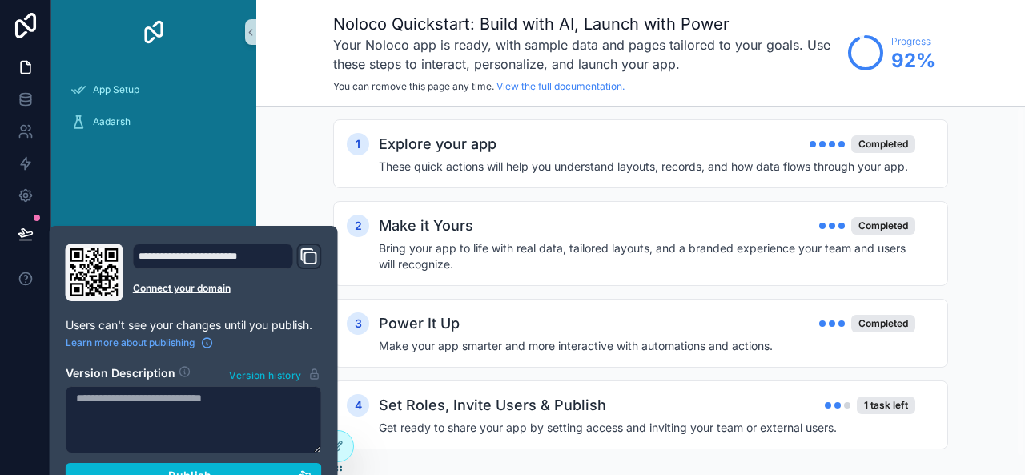
click at [302, 250] on icon "Domain and Custom Link" at bounding box center [307, 254] width 11 height 11
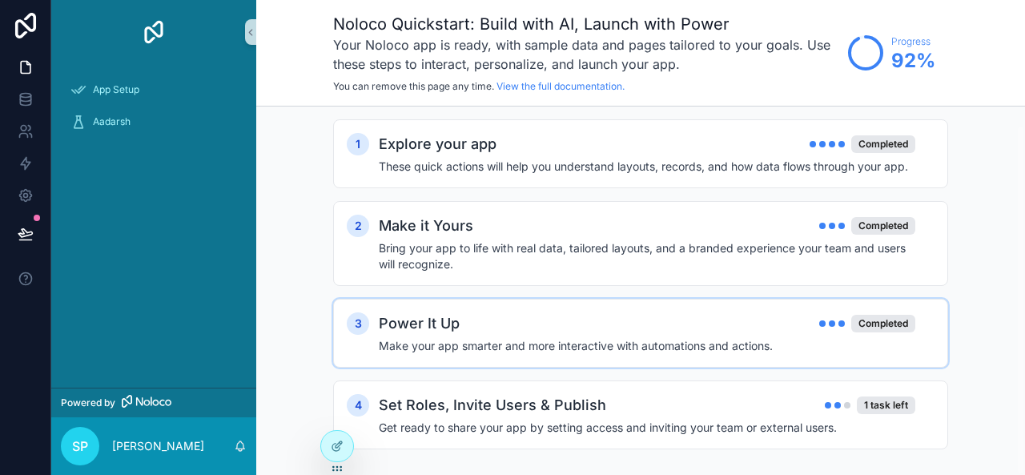
scroll to position [19, 0]
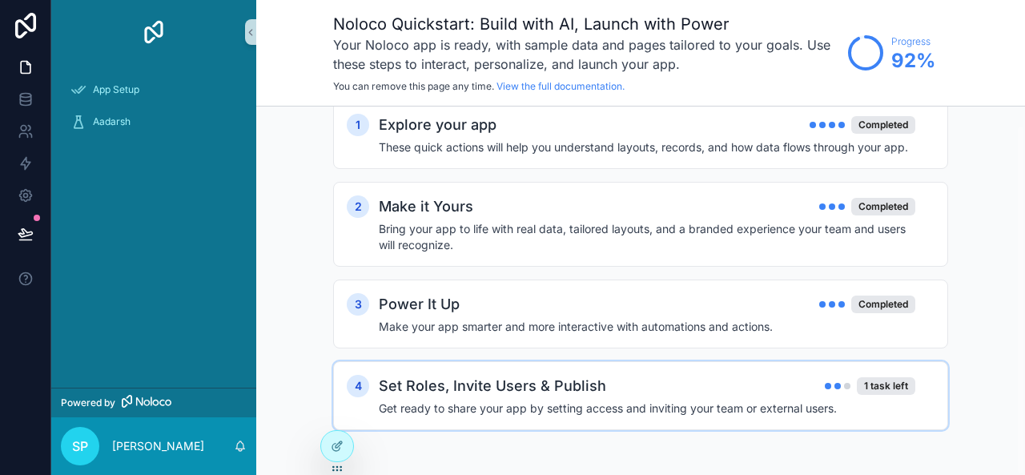
click at [688, 401] on h4 "Get ready to share your app by setting access and inviting your team or externa…" at bounding box center [647, 409] width 537 height 16
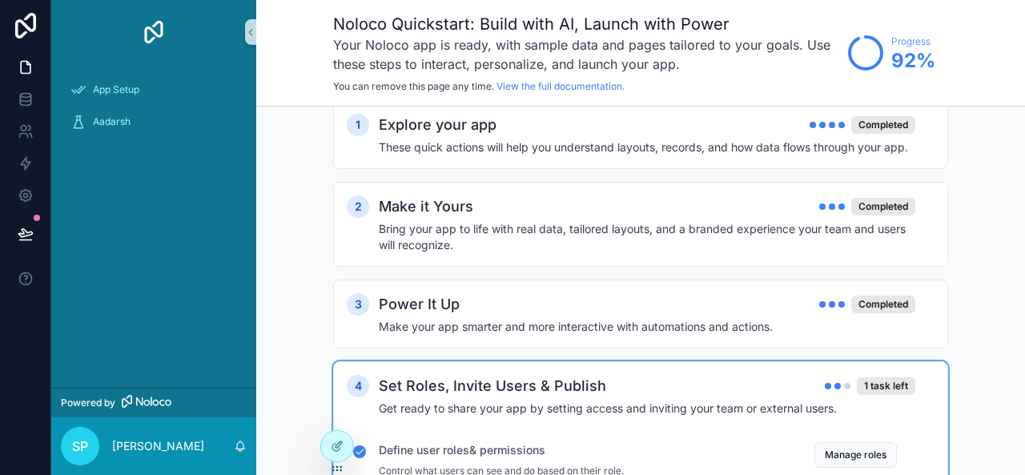
scroll to position [266, 0]
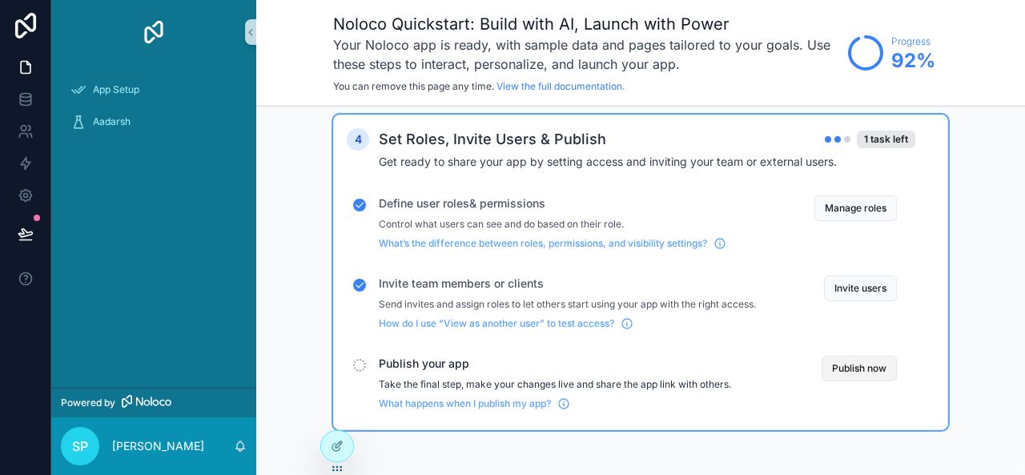
click at [844, 363] on button "Publish now" at bounding box center [859, 369] width 75 height 26
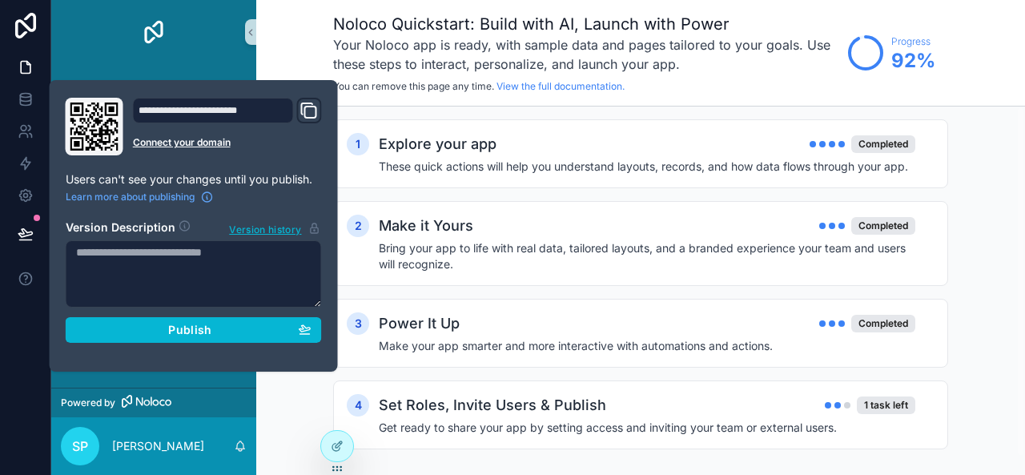
click at [133, 266] on textarea at bounding box center [194, 273] width 256 height 67
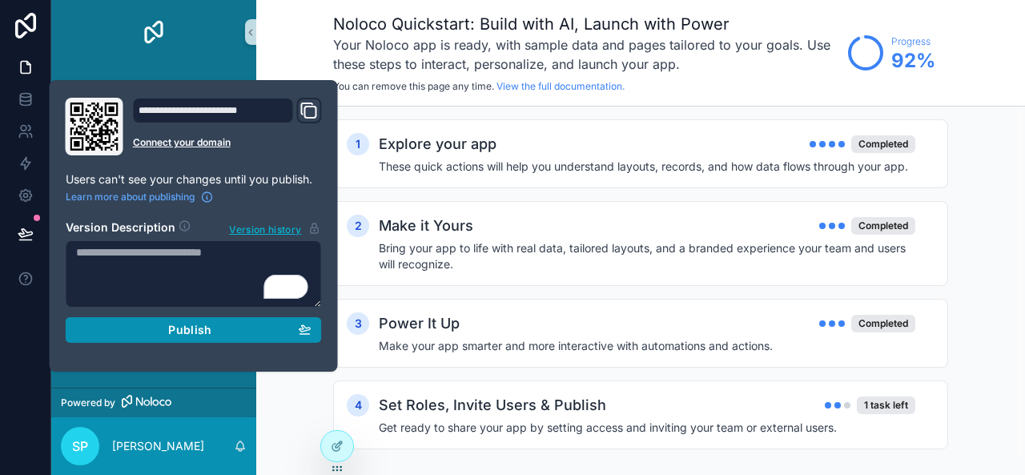
click at [211, 336] on button "Publish" at bounding box center [194, 330] width 256 height 26
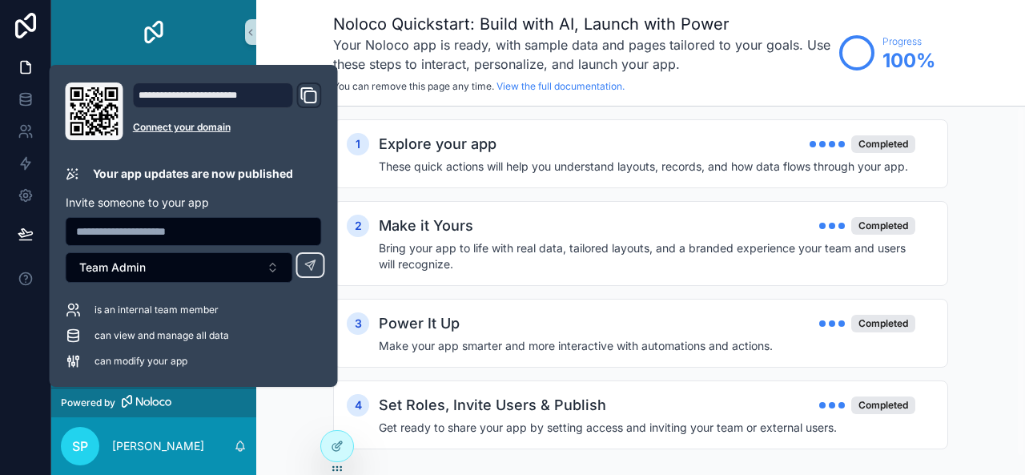
click at [306, 96] on icon "Domain and Custom Link" at bounding box center [309, 95] width 19 height 19
click at [481, 367] on div "3 Power It Up Completed Make your app smarter and more interactive with automat…" at bounding box center [640, 333] width 615 height 69
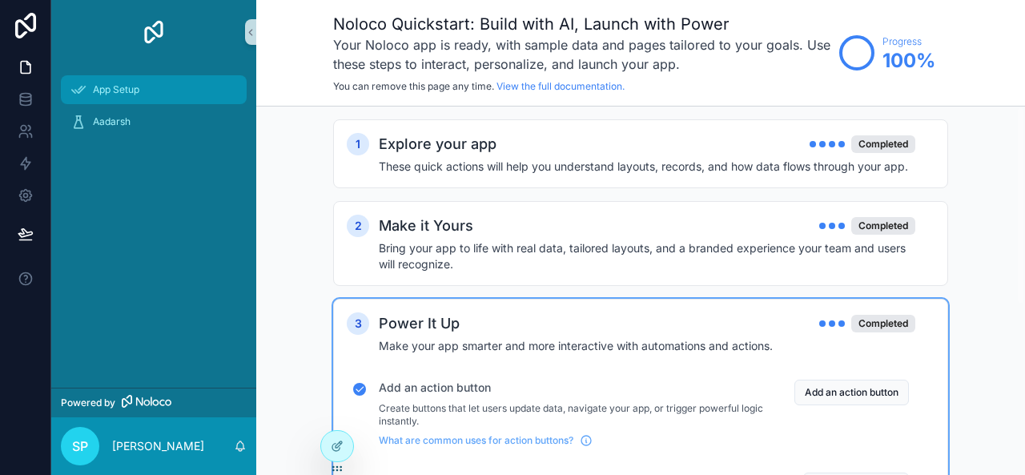
click at [89, 86] on div "App Setup" at bounding box center [153, 90] width 167 height 26
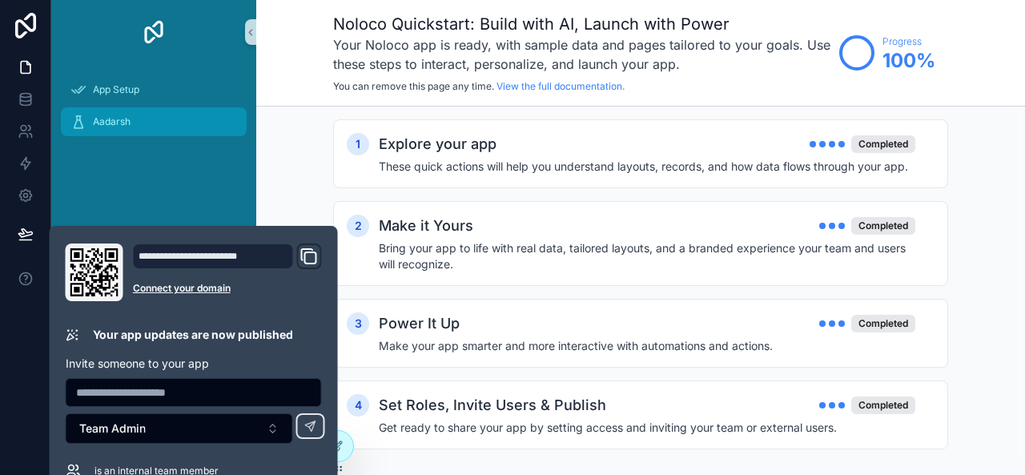
click at [116, 121] on span "Aadarsh" at bounding box center [112, 121] width 38 height 13
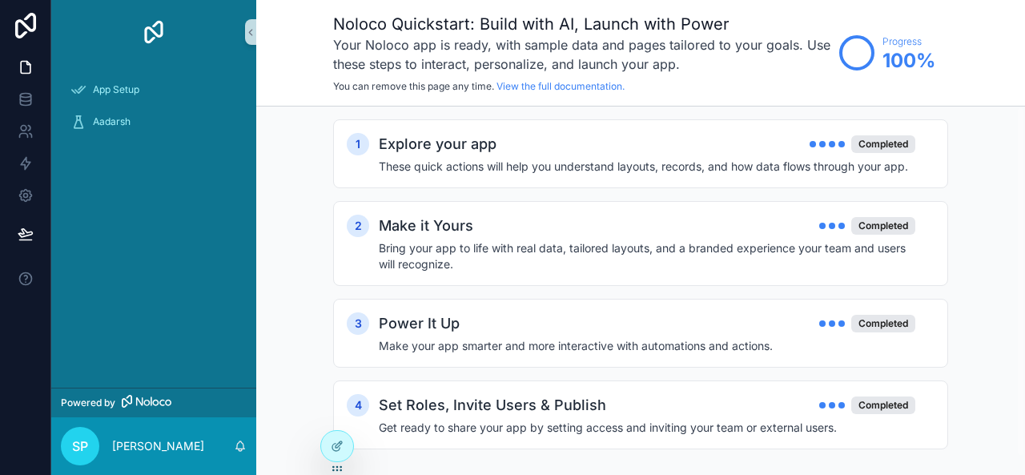
scroll to position [19, 0]
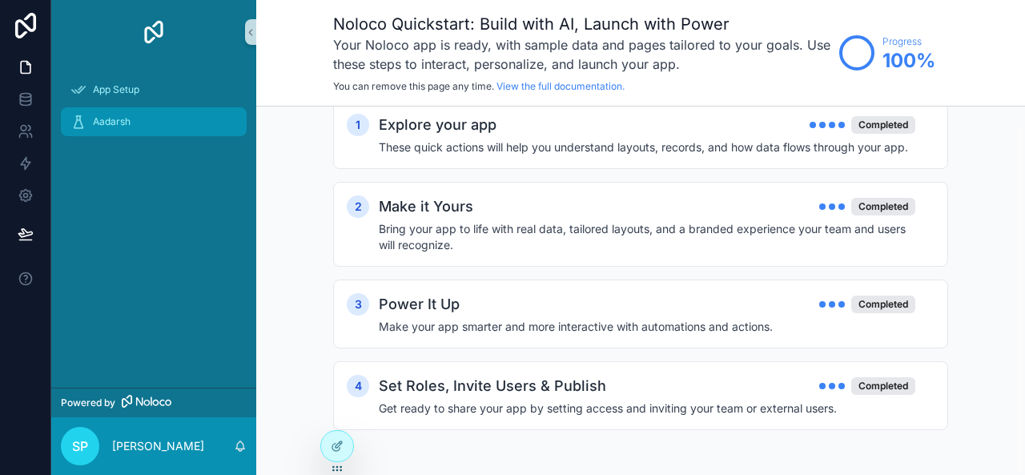
click at [105, 122] on span "Aadarsh" at bounding box center [112, 121] width 38 height 13
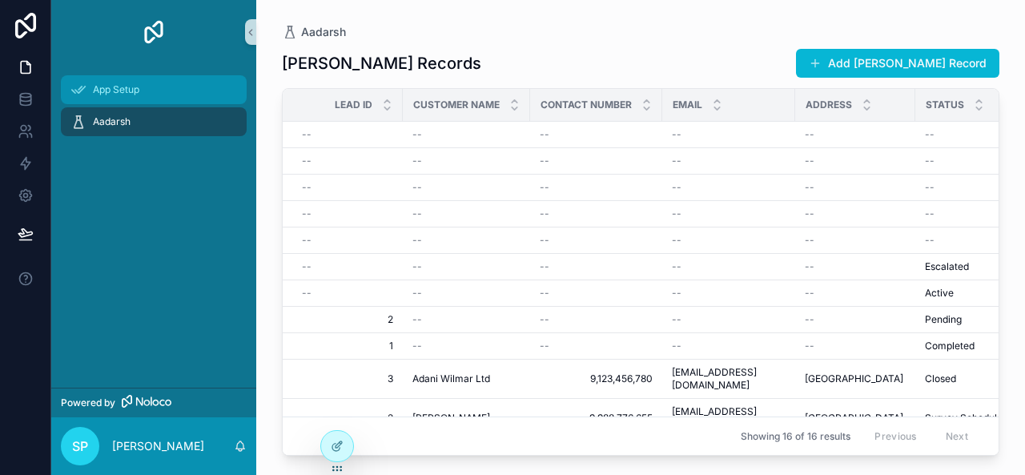
click at [91, 91] on div "App Setup" at bounding box center [153, 90] width 167 height 26
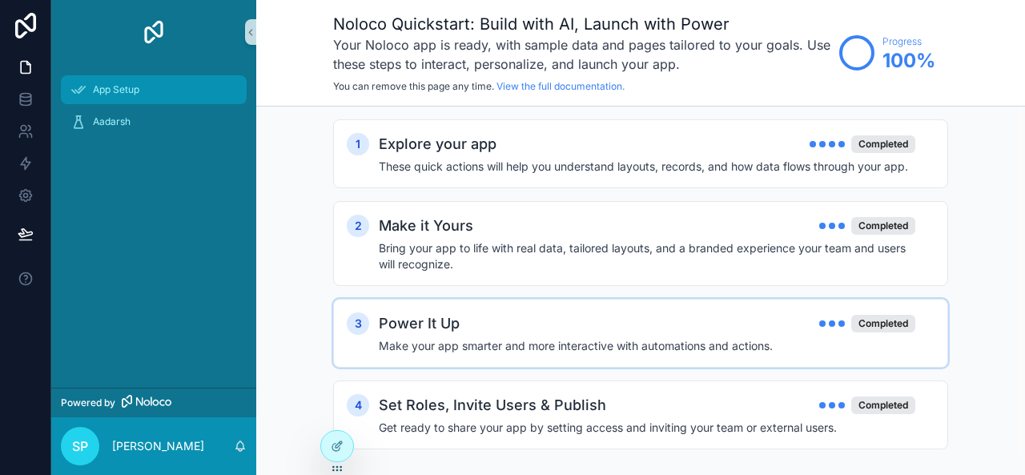
scroll to position [19, 0]
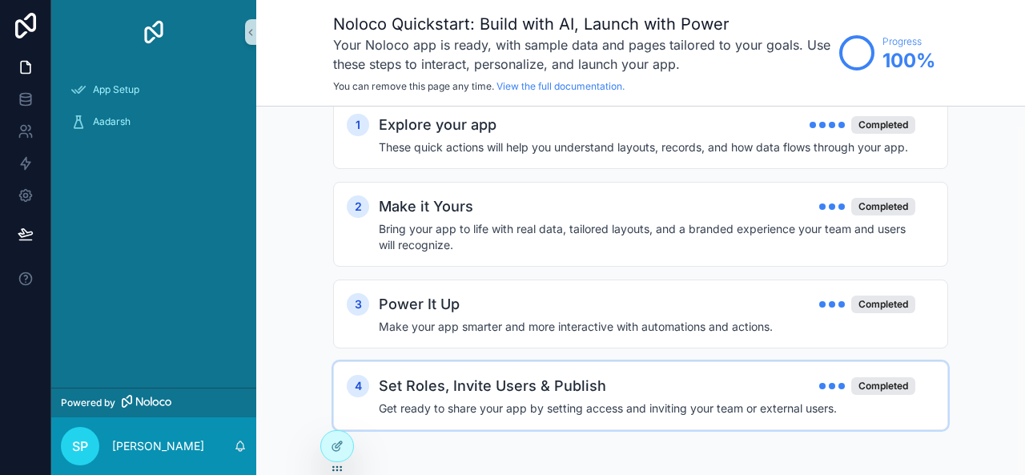
click at [769, 380] on div "Set Roles, Invite Users & Publish Completed" at bounding box center [647, 386] width 537 height 22
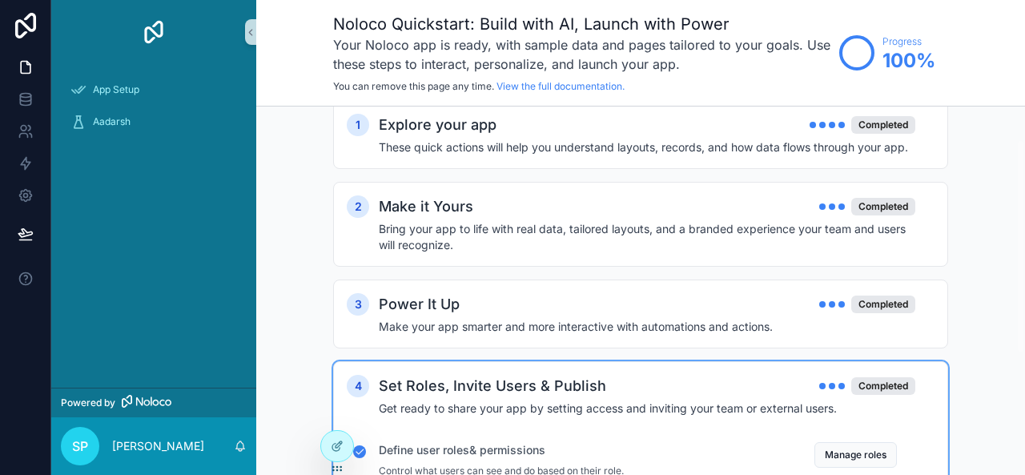
scroll to position [266, 0]
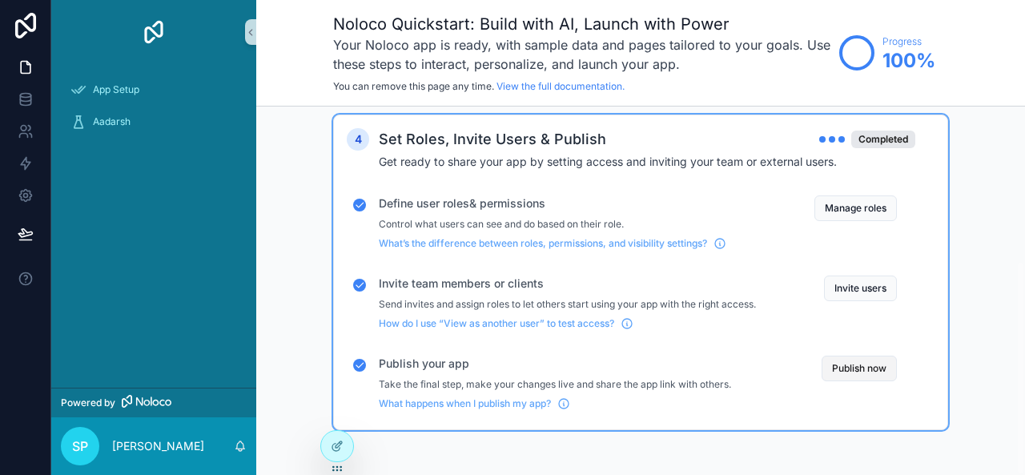
click at [868, 360] on button "Publish now" at bounding box center [859, 369] width 75 height 26
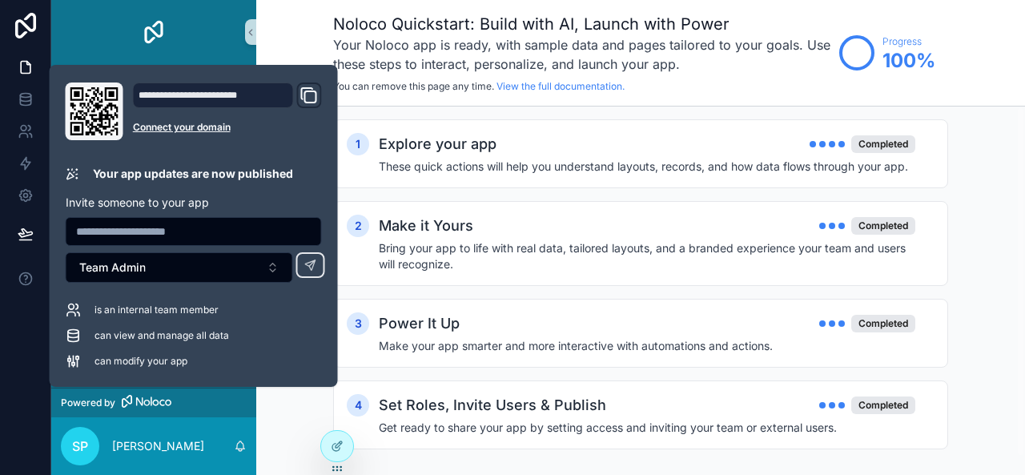
click at [312, 94] on icon "Domain and Custom Link" at bounding box center [309, 95] width 19 height 19
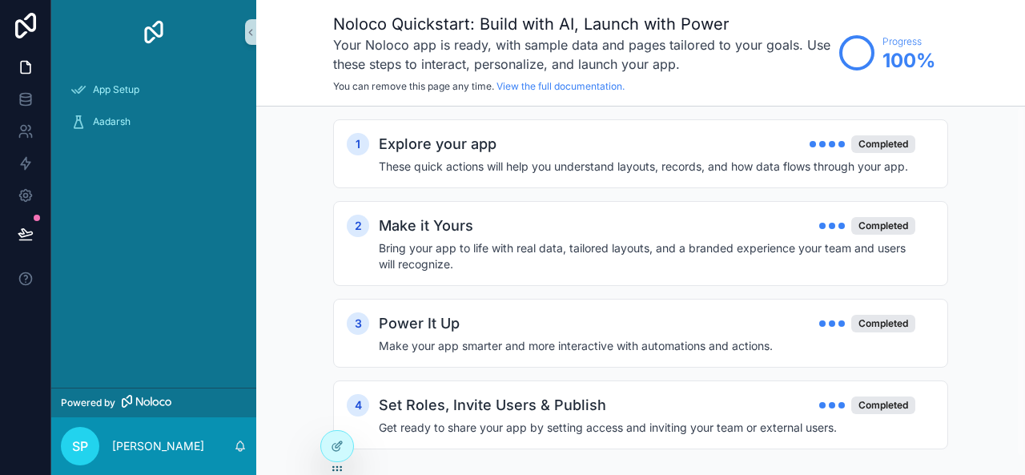
click at [843, 59] on circle "scrollable content" at bounding box center [857, 53] width 32 height 32
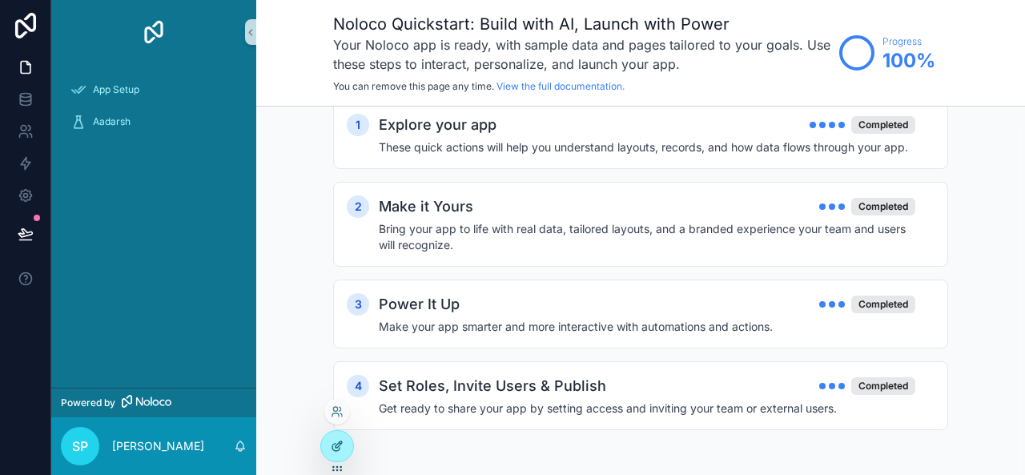
click at [335, 448] on icon at bounding box center [337, 446] width 13 height 13
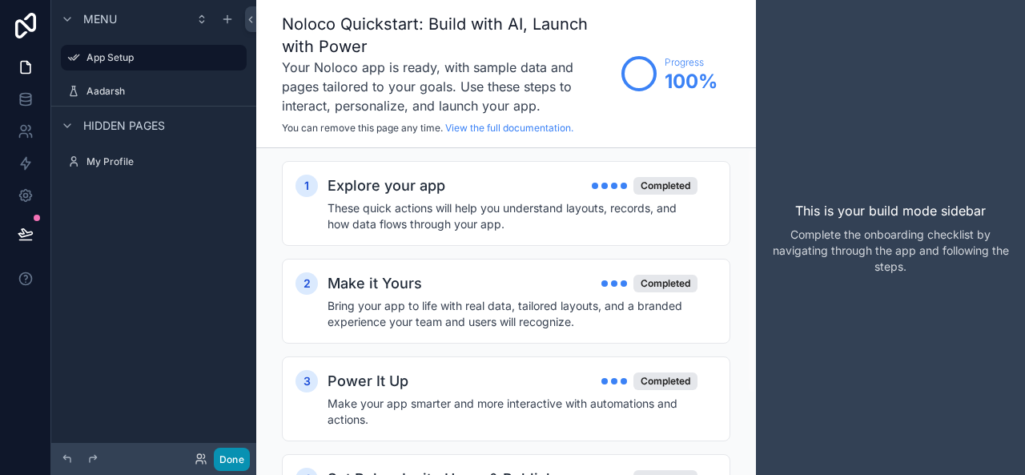
click at [236, 450] on button "Done" at bounding box center [232, 459] width 36 height 23
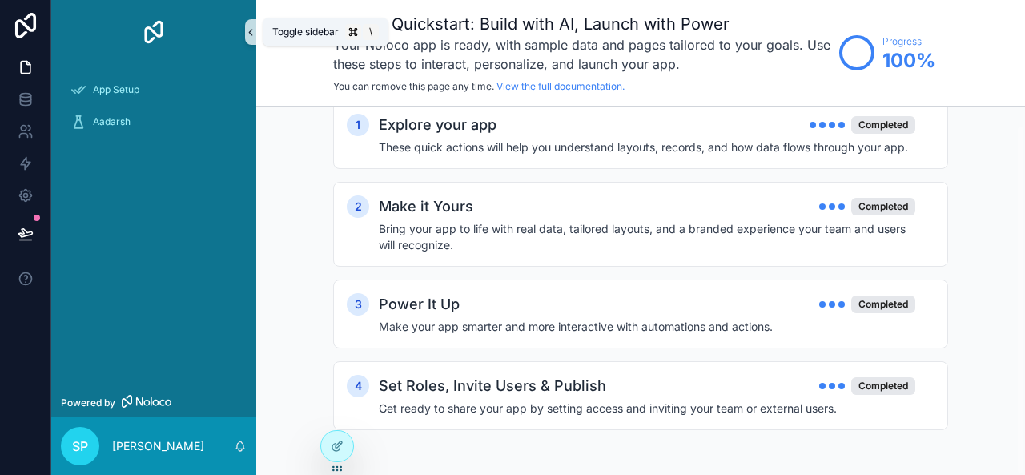
click at [251, 35] on icon "scrollable content" at bounding box center [250, 32] width 11 height 12
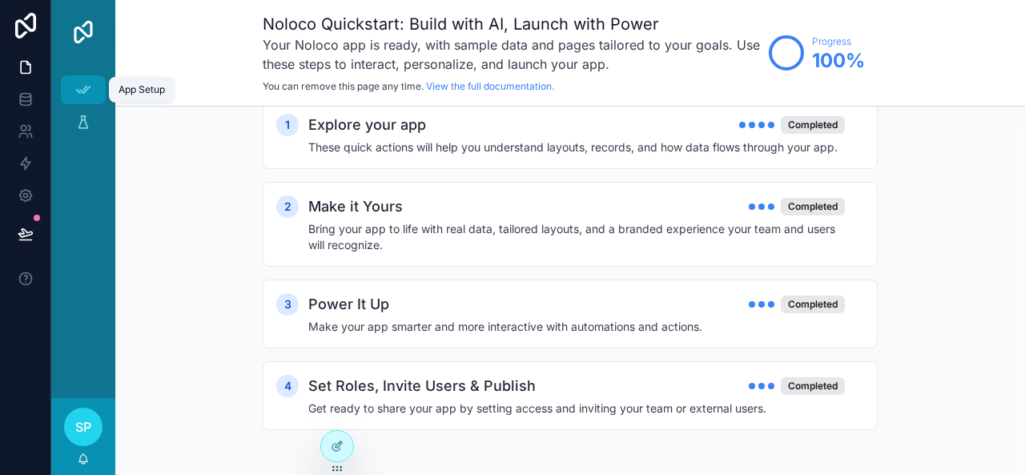
click at [80, 88] on icon "scrollable content" at bounding box center [83, 90] width 16 height 16
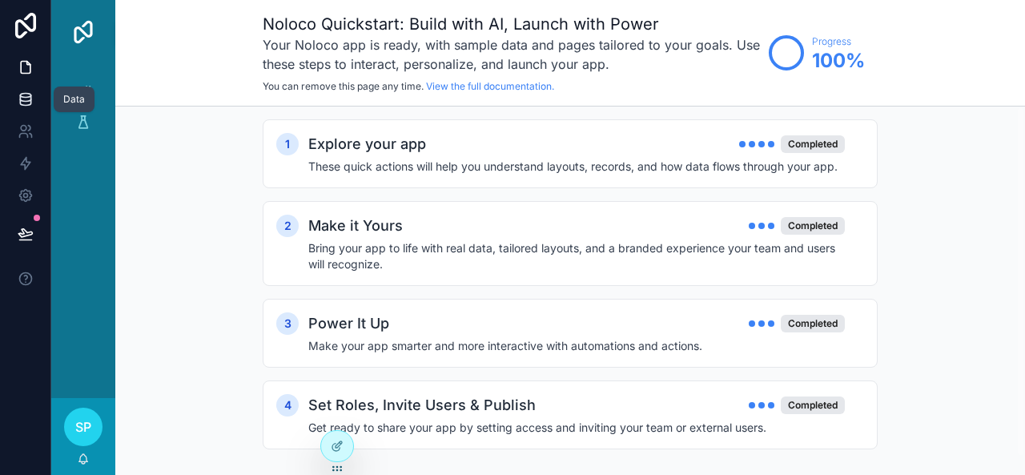
click at [20, 98] on icon at bounding box center [25, 98] width 10 height 6
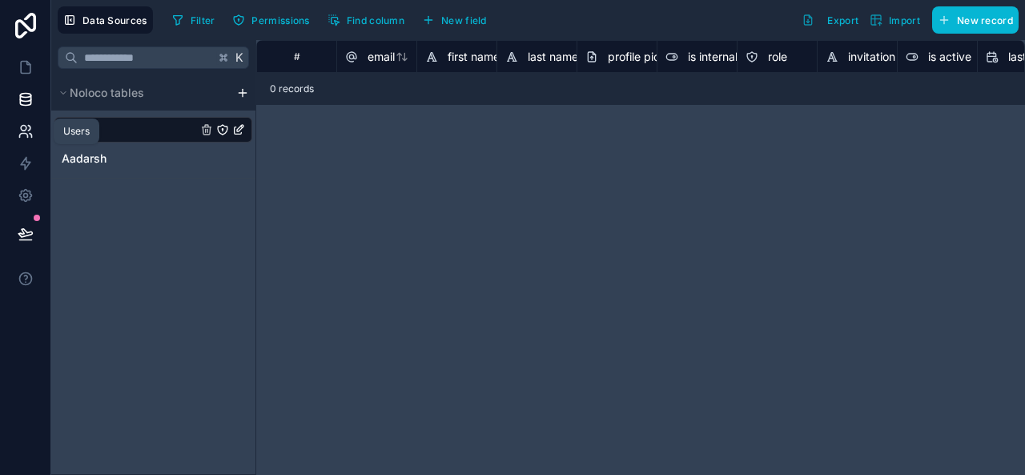
click at [25, 138] on icon at bounding box center [26, 131] width 16 height 16
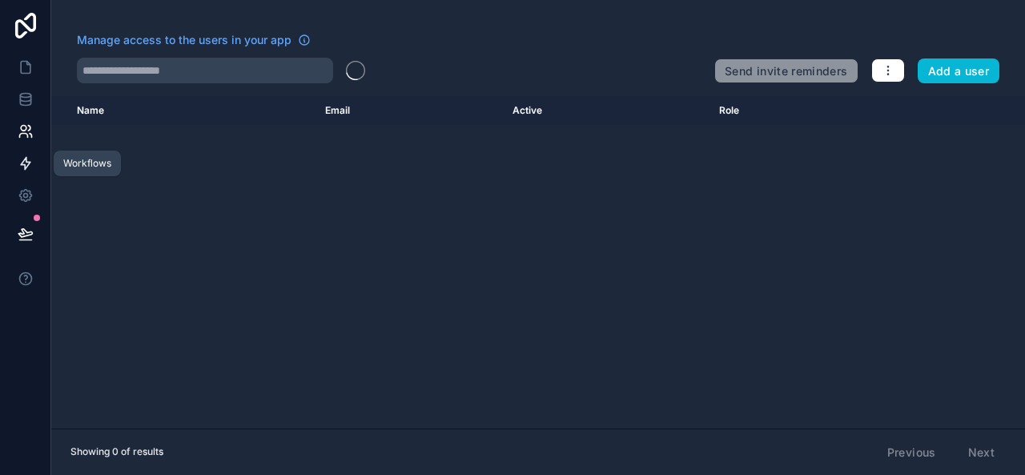
click at [26, 168] on icon at bounding box center [26, 164] width 10 height 12
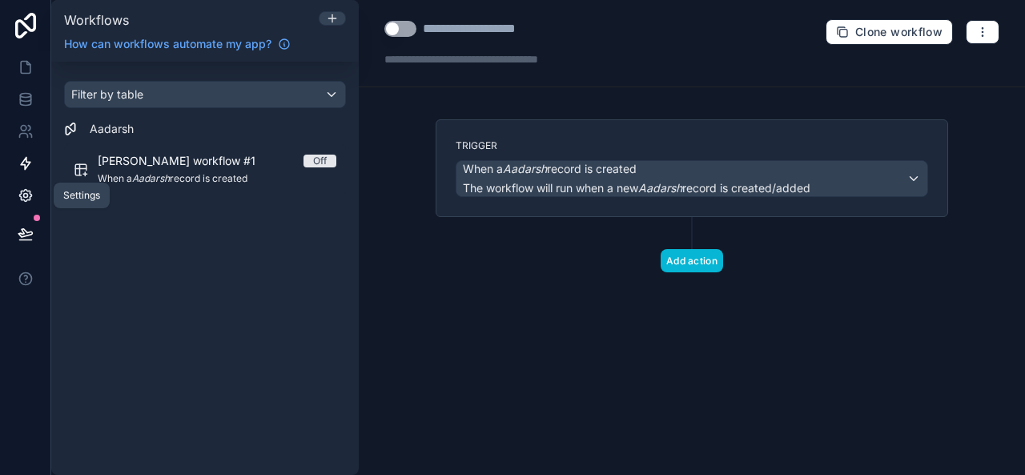
click at [27, 204] on link at bounding box center [25, 195] width 50 height 32
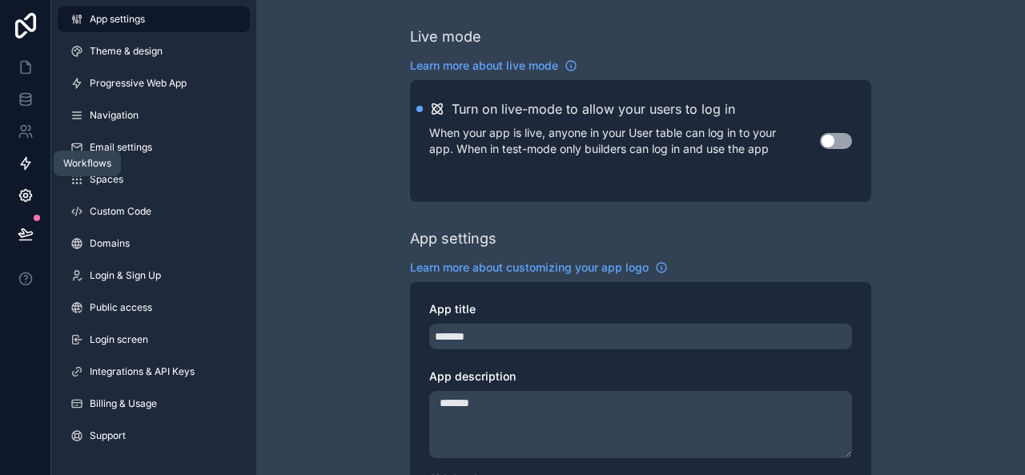
click at [26, 160] on icon at bounding box center [26, 164] width 10 height 12
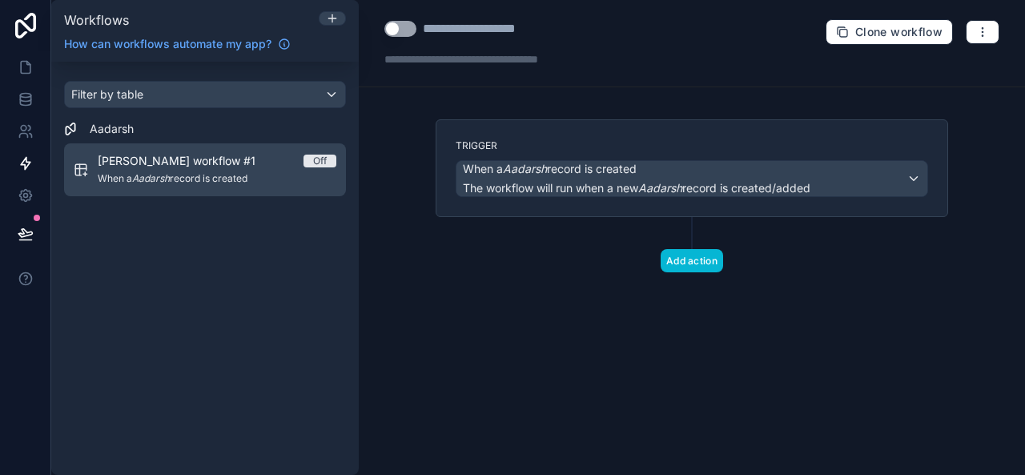
click at [155, 159] on span "Aadarsh workflow #1" at bounding box center [186, 161] width 177 height 16
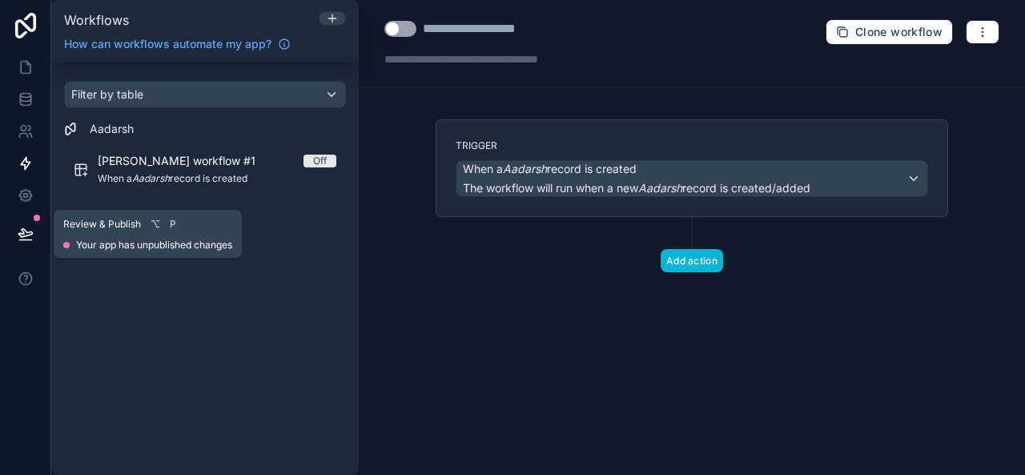
click at [25, 234] on icon at bounding box center [26, 234] width 16 height 16
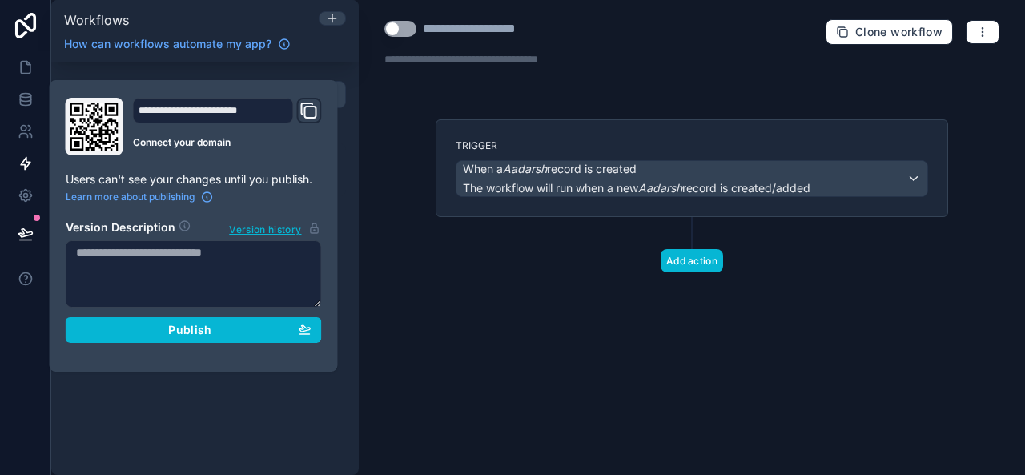
click at [393, 31] on button "Use setting" at bounding box center [400, 29] width 32 height 16
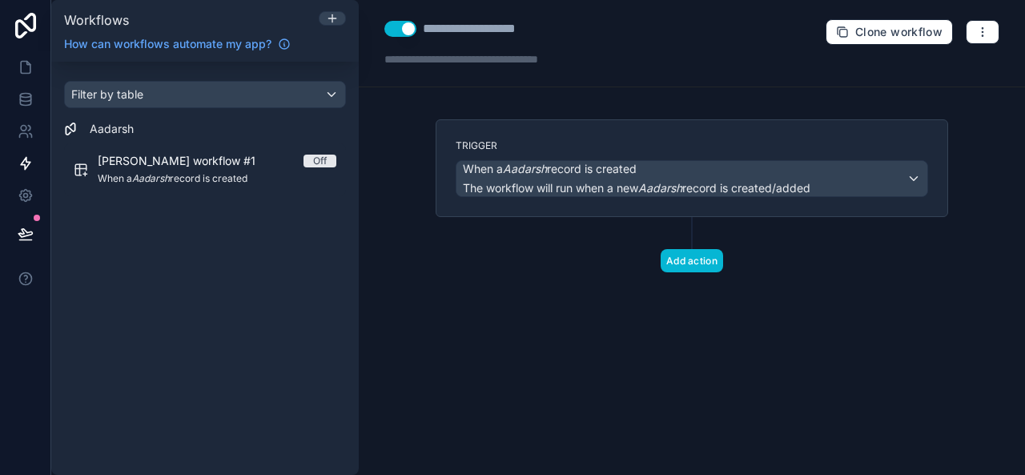
click at [393, 31] on button "Use setting" at bounding box center [400, 29] width 32 height 16
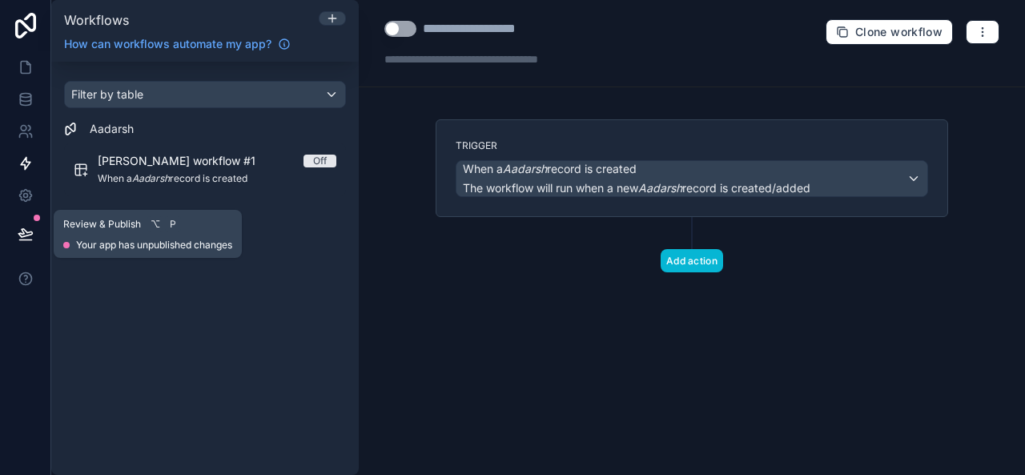
click at [22, 234] on icon at bounding box center [25, 233] width 14 height 8
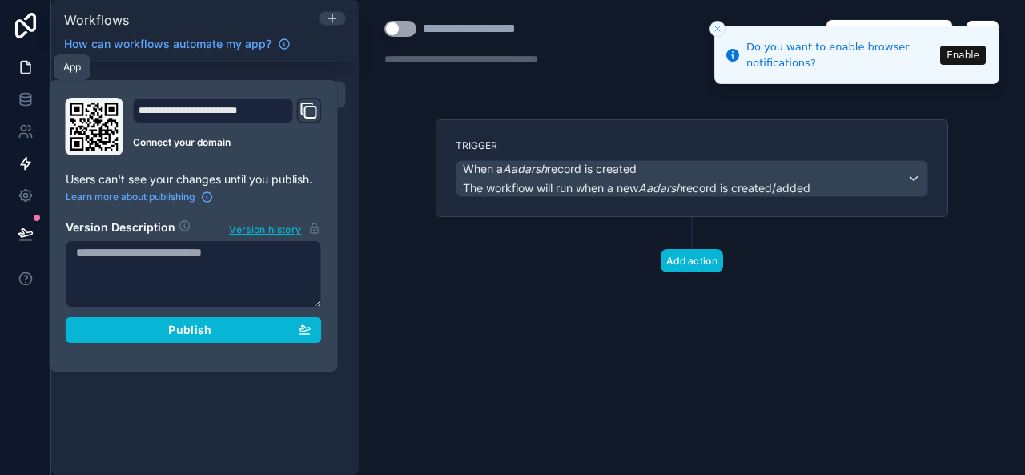
click at [25, 55] on link at bounding box center [25, 67] width 50 height 32
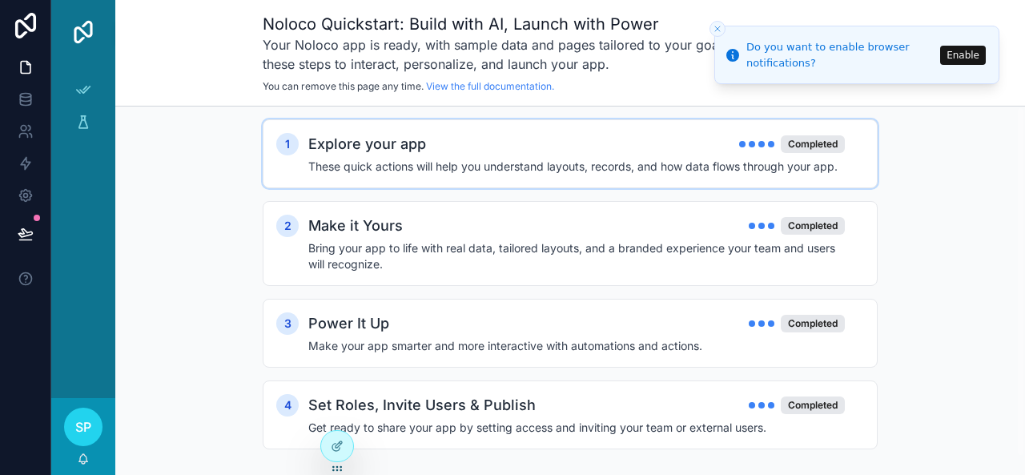
click at [412, 136] on h2 "Explore your app" at bounding box center [367, 144] width 118 height 22
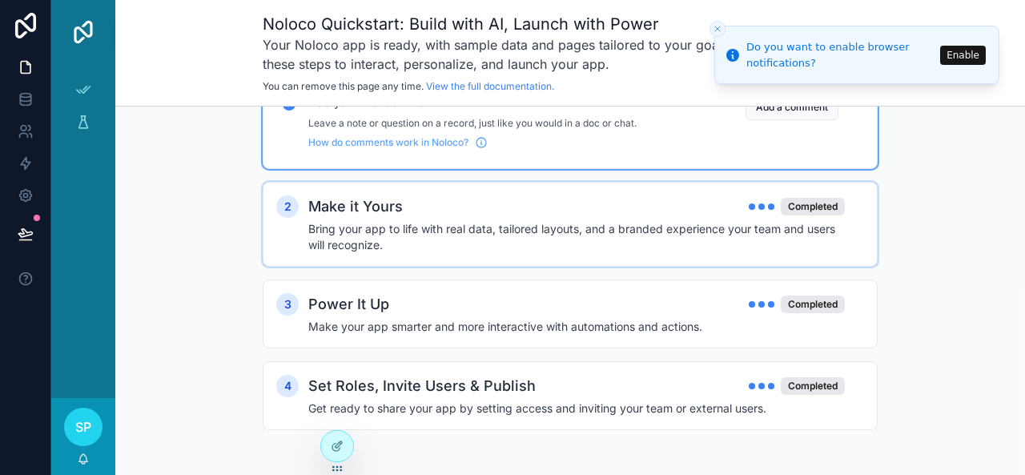
click at [476, 241] on h4 "Bring your app to life with real data, tailored layouts, and a branded experien…" at bounding box center [576, 237] width 537 height 32
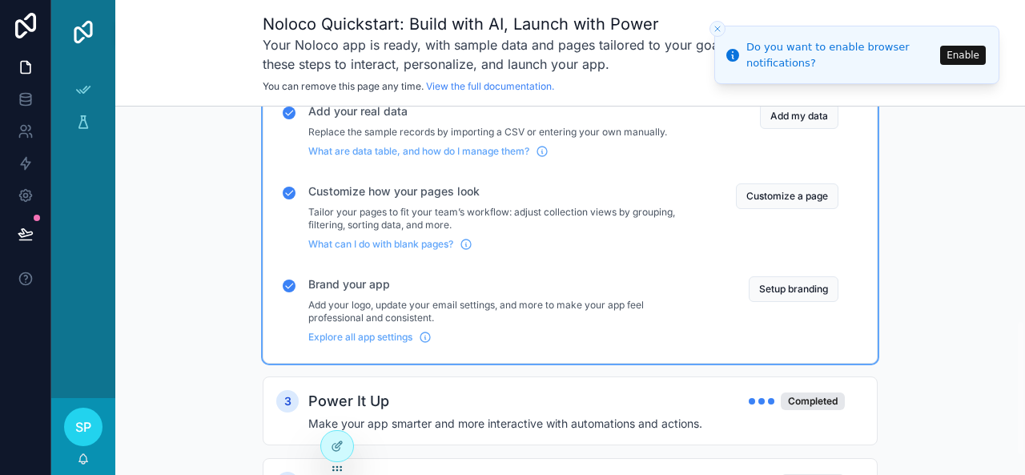
scroll to position [631, 0]
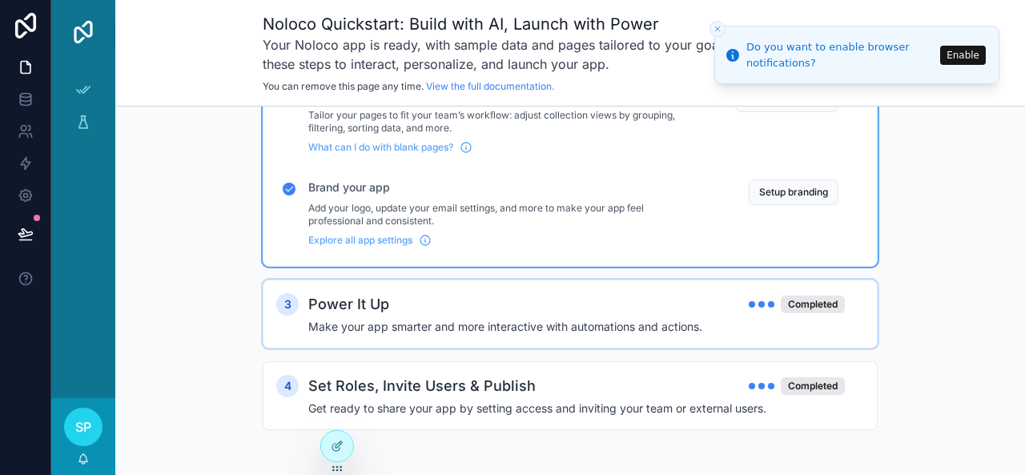
click at [469, 304] on div "Power It Up Completed" at bounding box center [576, 304] width 537 height 22
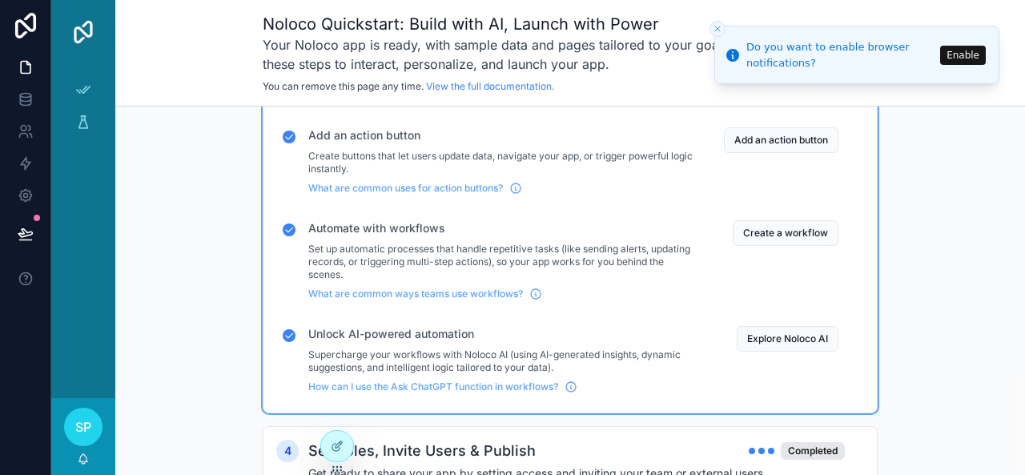
scroll to position [929, 0]
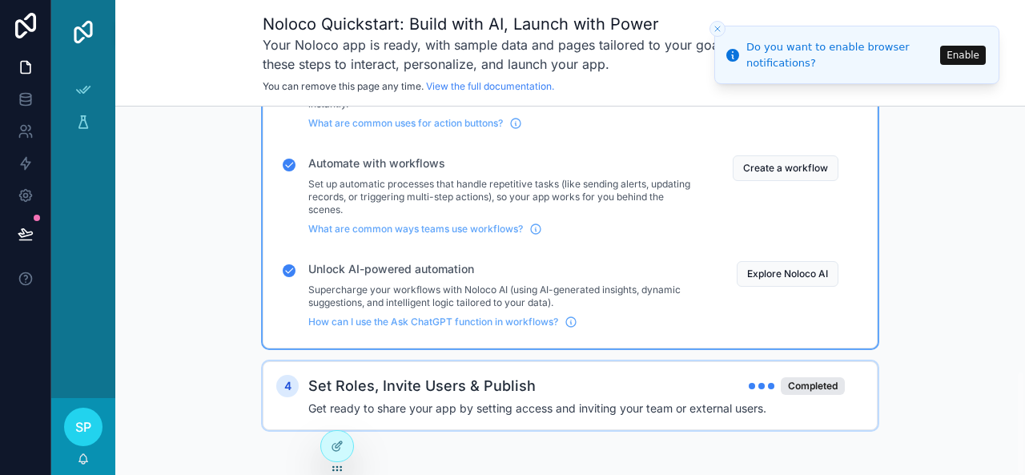
click at [493, 384] on h2 "Set Roles, Invite Users & Publish" at bounding box center [421, 386] width 227 height 22
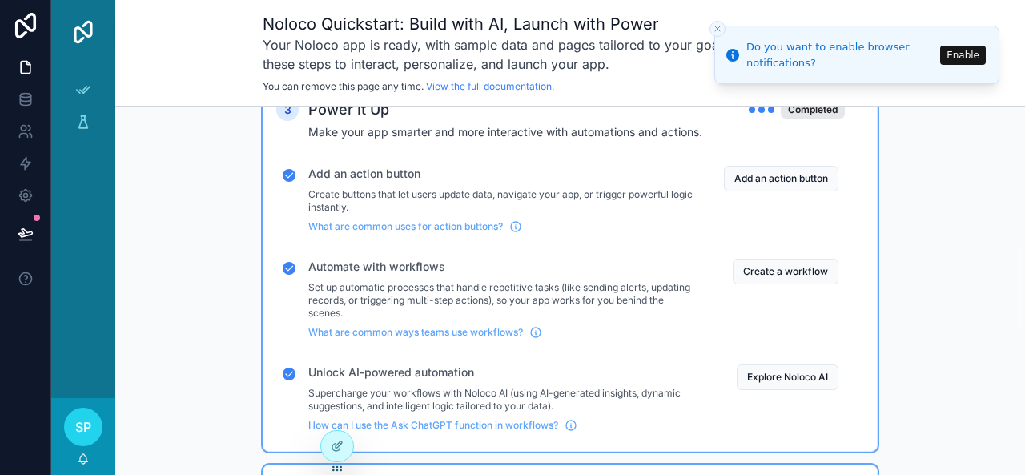
scroll to position [0, 0]
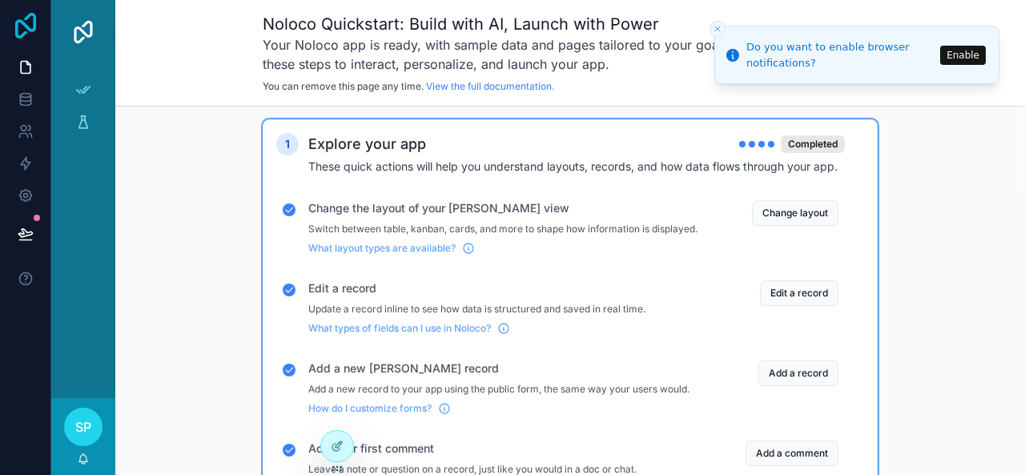
click at [20, 21] on icon at bounding box center [25, 26] width 21 height 26
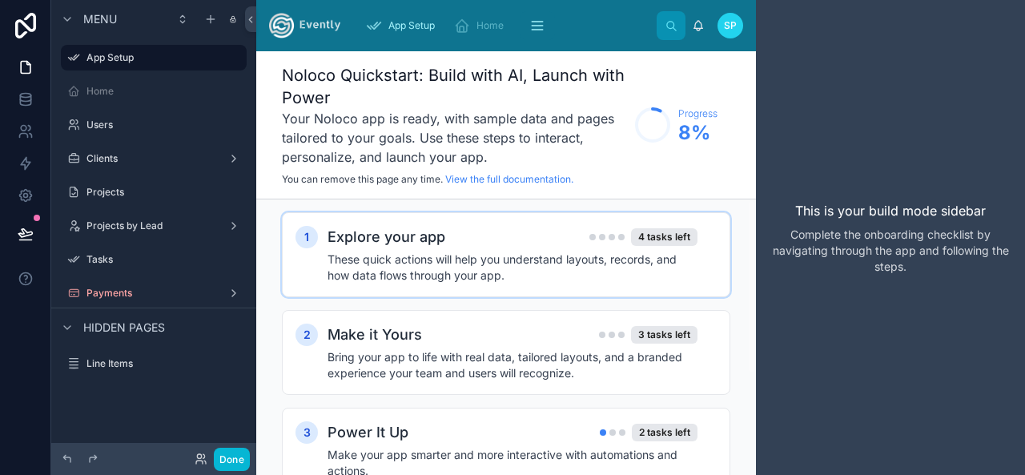
click at [470, 255] on h4 "These quick actions will help you understand layouts, records, and how data flo…" at bounding box center [513, 268] width 370 height 32
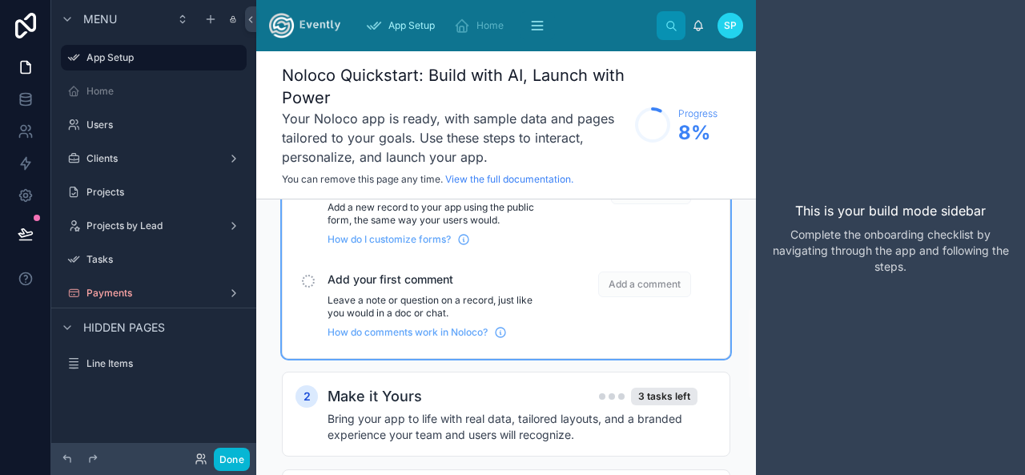
scroll to position [538, 0]
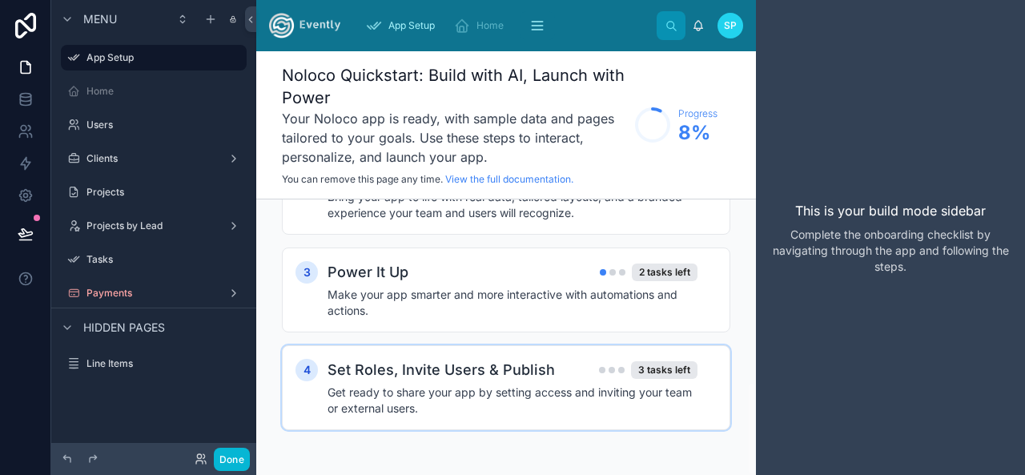
click at [483, 359] on h2 "Set Roles, Invite Users & Publish" at bounding box center [441, 370] width 227 height 22
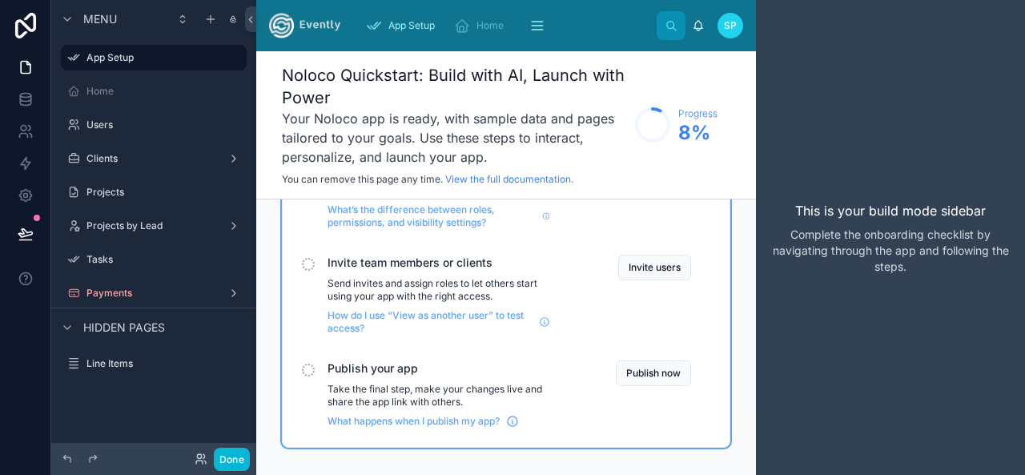
scroll to position [849, 0]
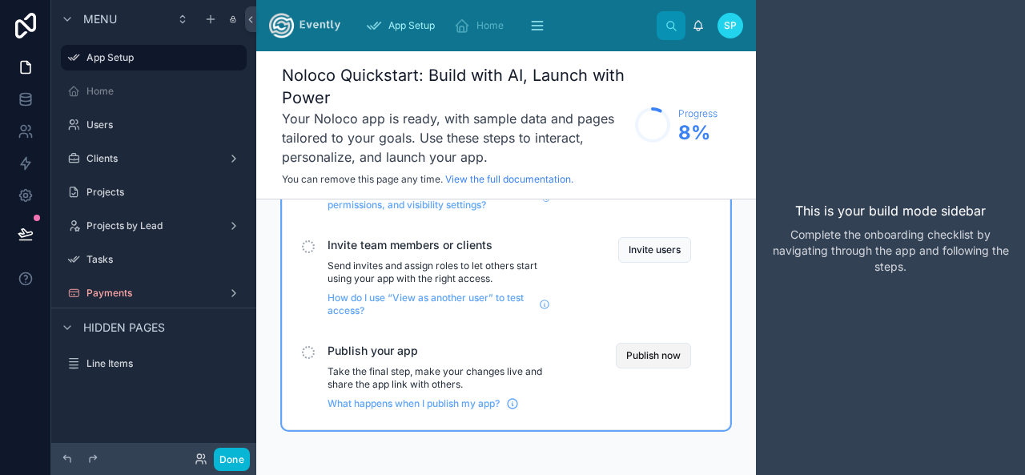
click at [650, 350] on button "Publish now" at bounding box center [653, 356] width 75 height 26
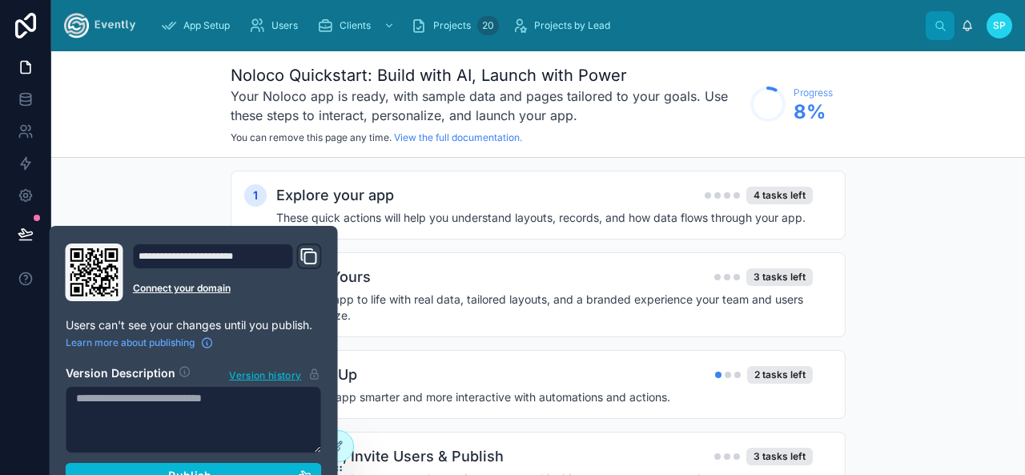
click at [308, 255] on icon "Domain and Custom Link" at bounding box center [309, 256] width 19 height 19
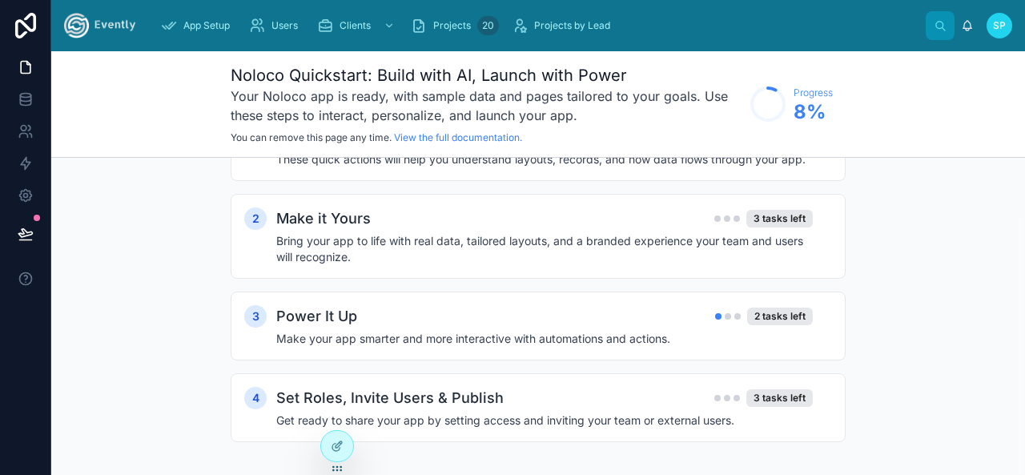
scroll to position [70, 0]
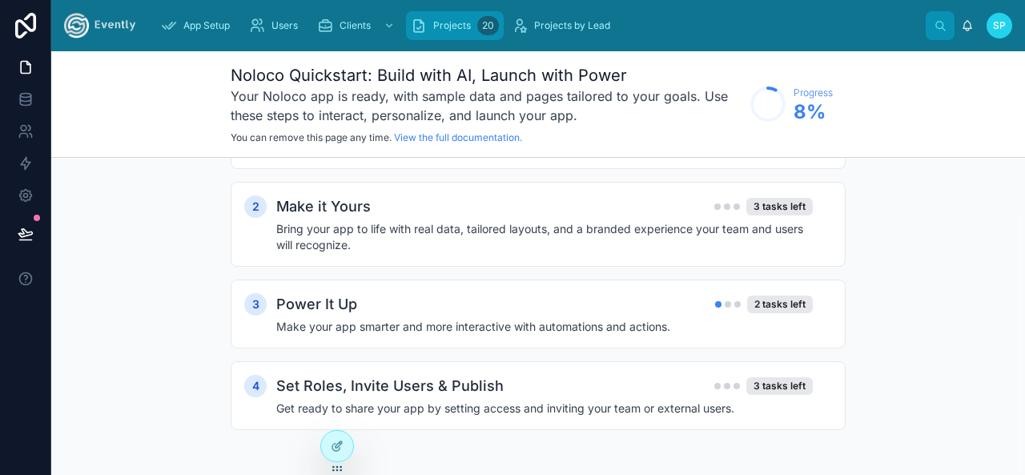
click at [466, 27] on span "Projects" at bounding box center [452, 25] width 38 height 13
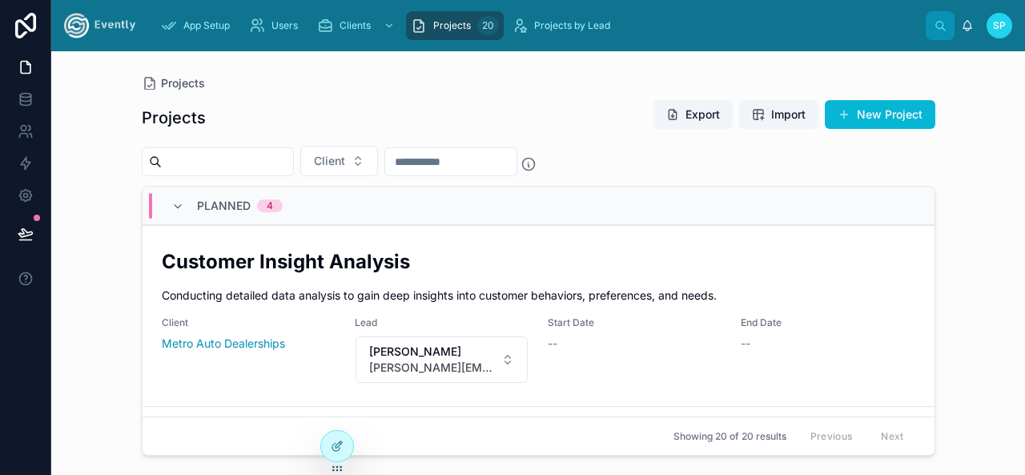
click at [988, 38] on div "SP" at bounding box center [1000, 26] width 26 height 26
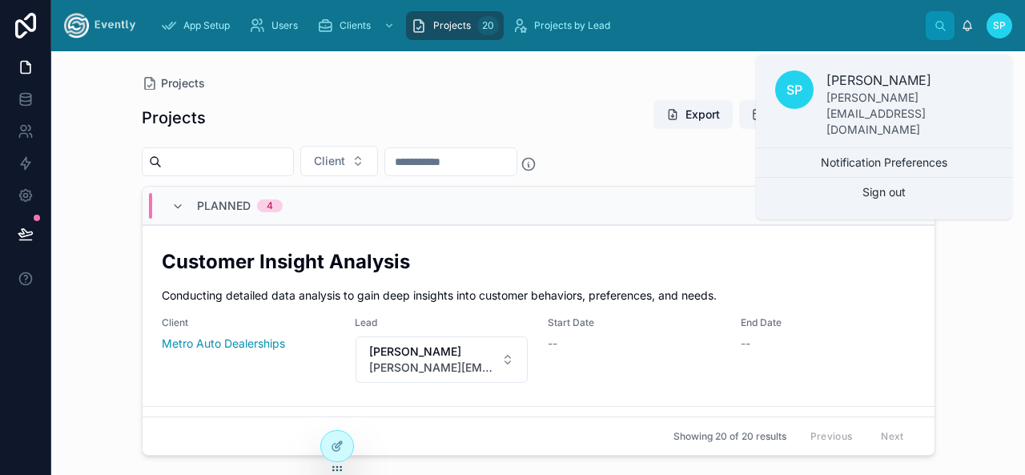
click at [847, 90] on p "[PERSON_NAME][EMAIL_ADDRESS][DOMAIN_NAME]" at bounding box center [910, 114] width 167 height 48
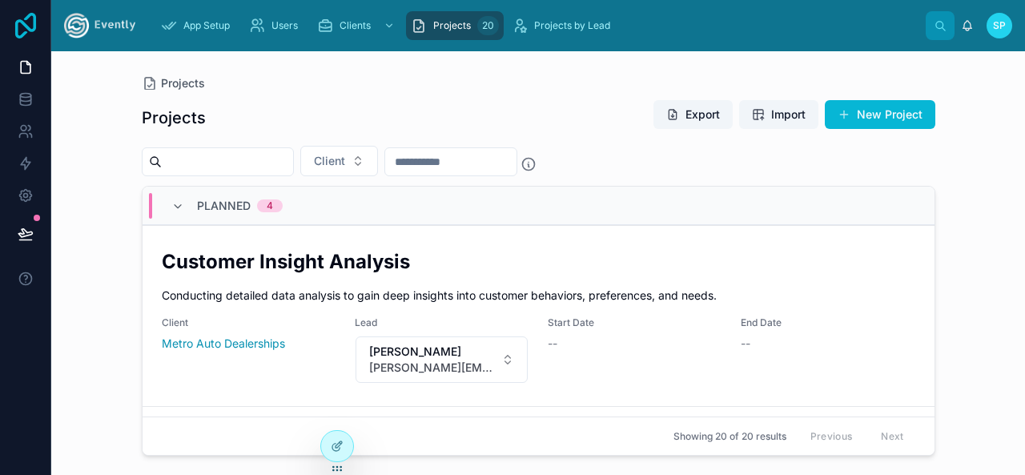
click at [22, 16] on icon at bounding box center [26, 26] width 32 height 26
